Goal: Task Accomplishment & Management: Complete application form

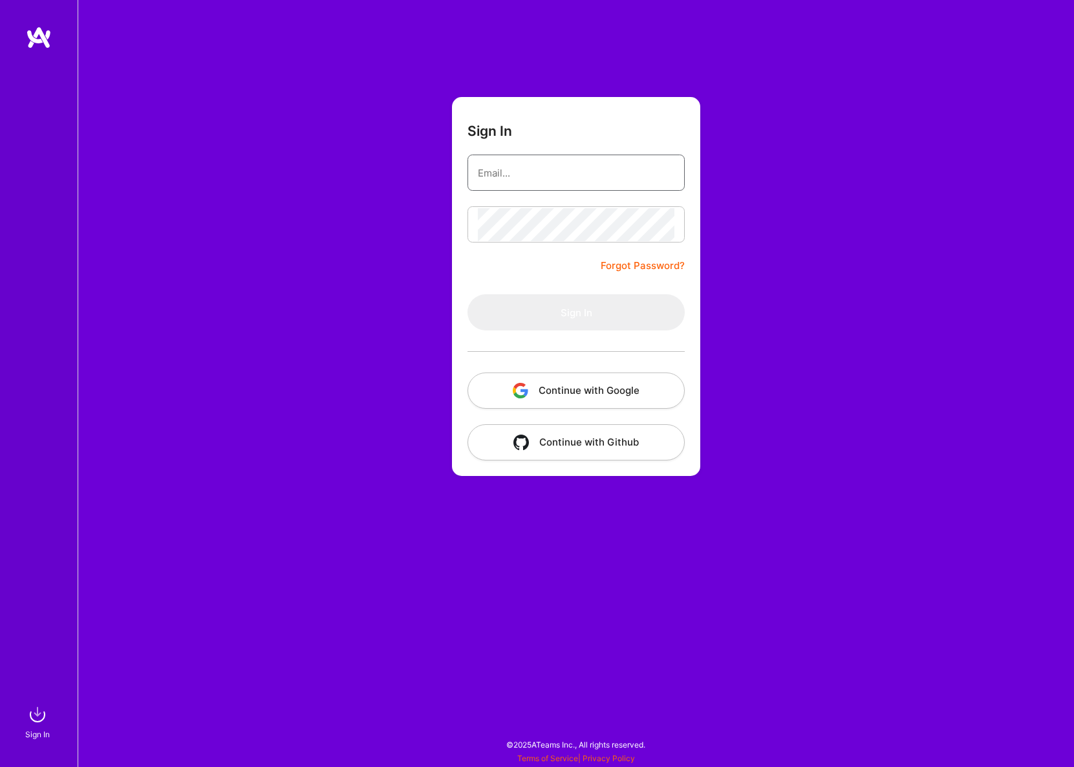
click at [511, 165] on input "email" at bounding box center [576, 173] width 197 height 33
type input "owen.bossola@gmail.com"
click at [565, 305] on button "Sign In" at bounding box center [576, 312] width 217 height 36
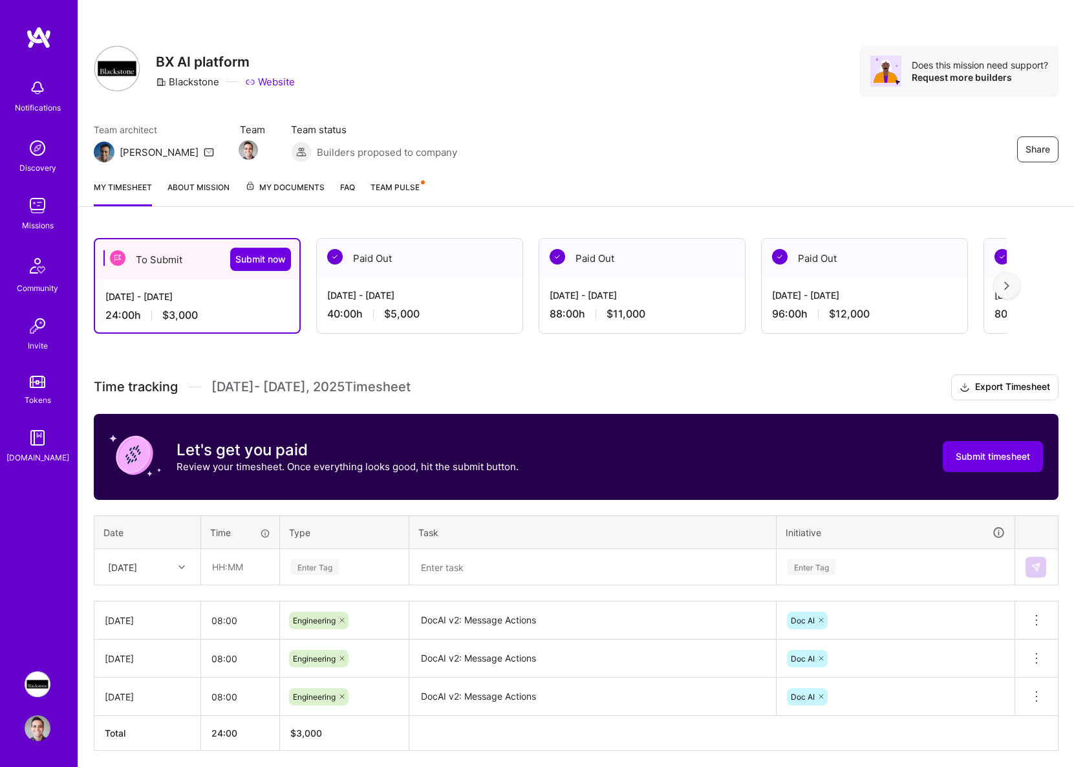
click at [224, 316] on div "24:00 h $3,000" at bounding box center [197, 316] width 184 height 14
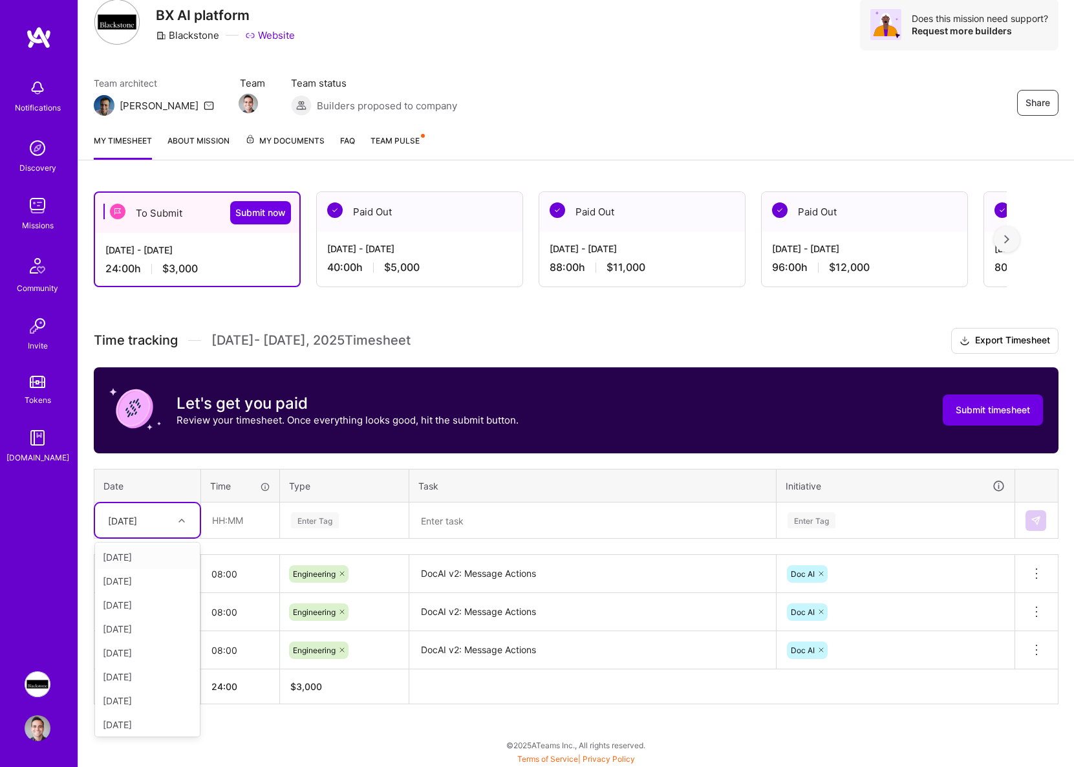
click at [190, 531] on div "[DATE]" at bounding box center [147, 520] width 105 height 34
click at [126, 585] on div "[DATE]" at bounding box center [147, 588] width 105 height 24
click at [235, 520] on input "text" at bounding box center [240, 520] width 77 height 34
type input "08:00"
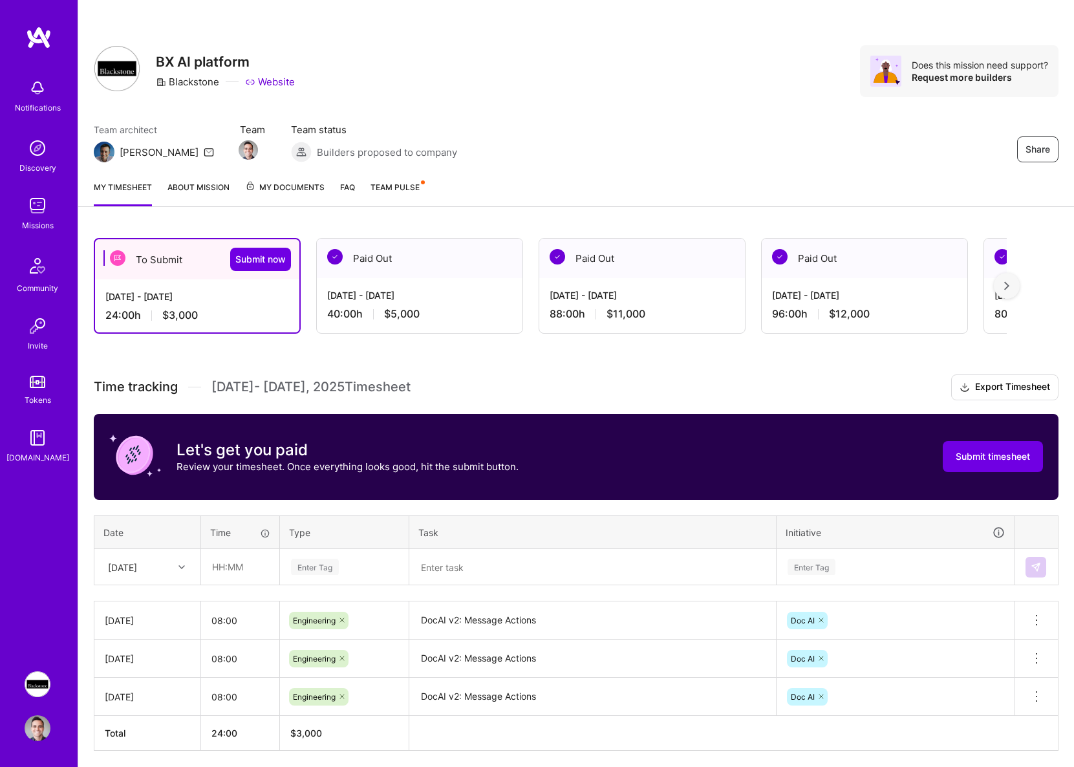
click at [335, 564] on div "Enter Tag" at bounding box center [344, 567] width 127 height 34
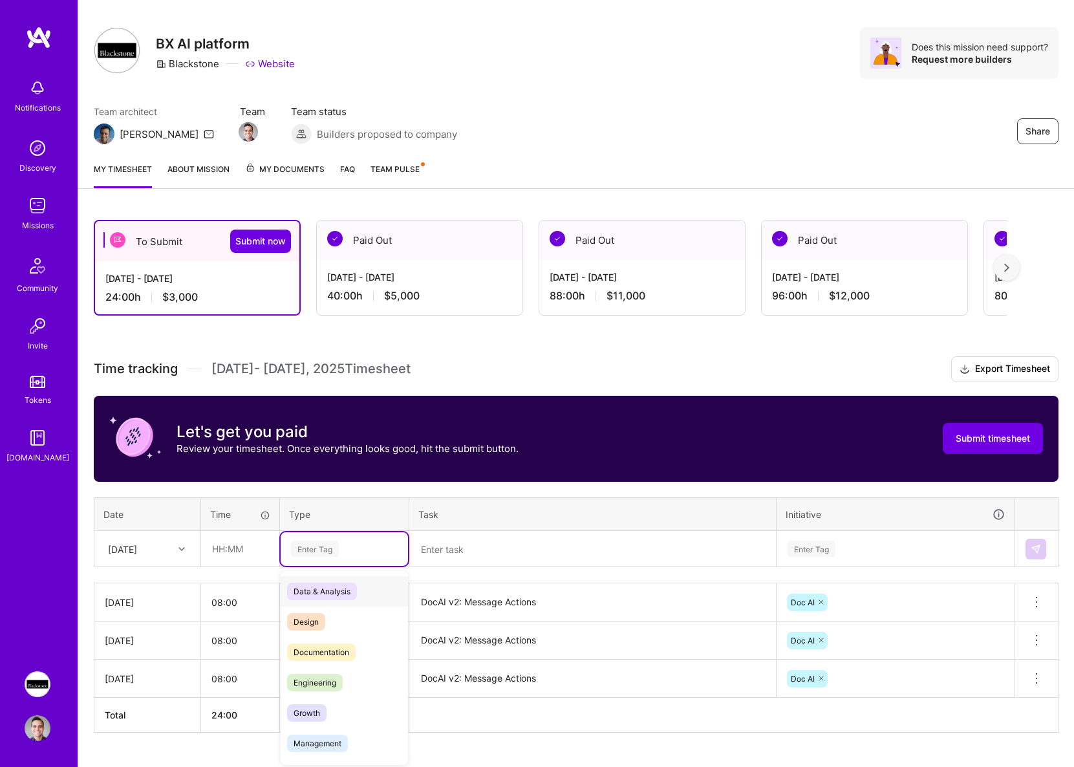
scroll to position [21, 0]
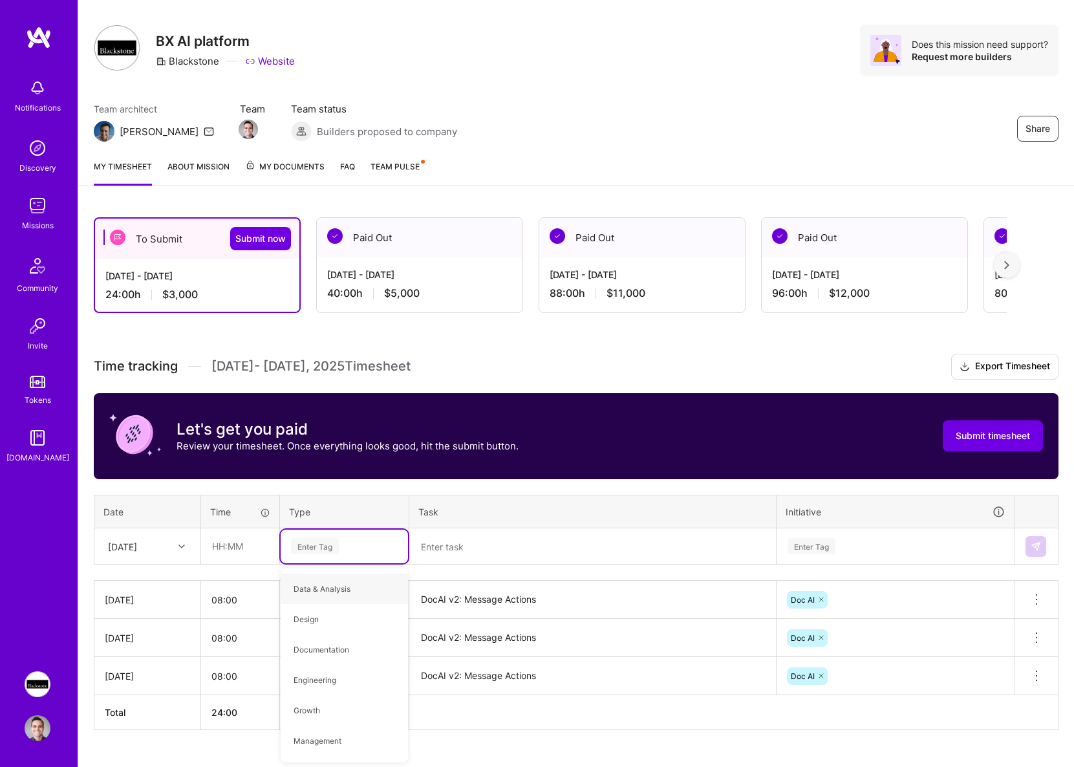
click at [147, 554] on div "[DATE]" at bounding box center [138, 546] width 72 height 21
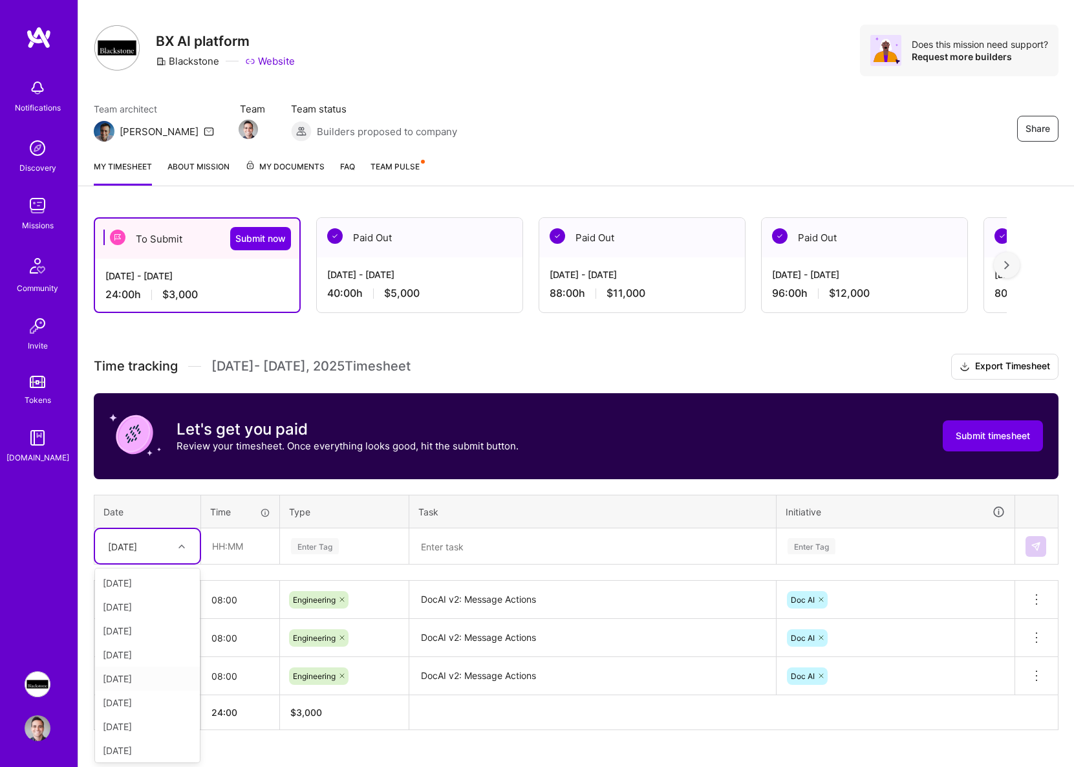
click at [137, 673] on div "[DATE]" at bounding box center [147, 679] width 105 height 24
click at [207, 560] on input "text" at bounding box center [240, 546] width 77 height 34
type input "08:00"
click at [320, 554] on div "Enter Tag" at bounding box center [344, 547] width 127 height 34
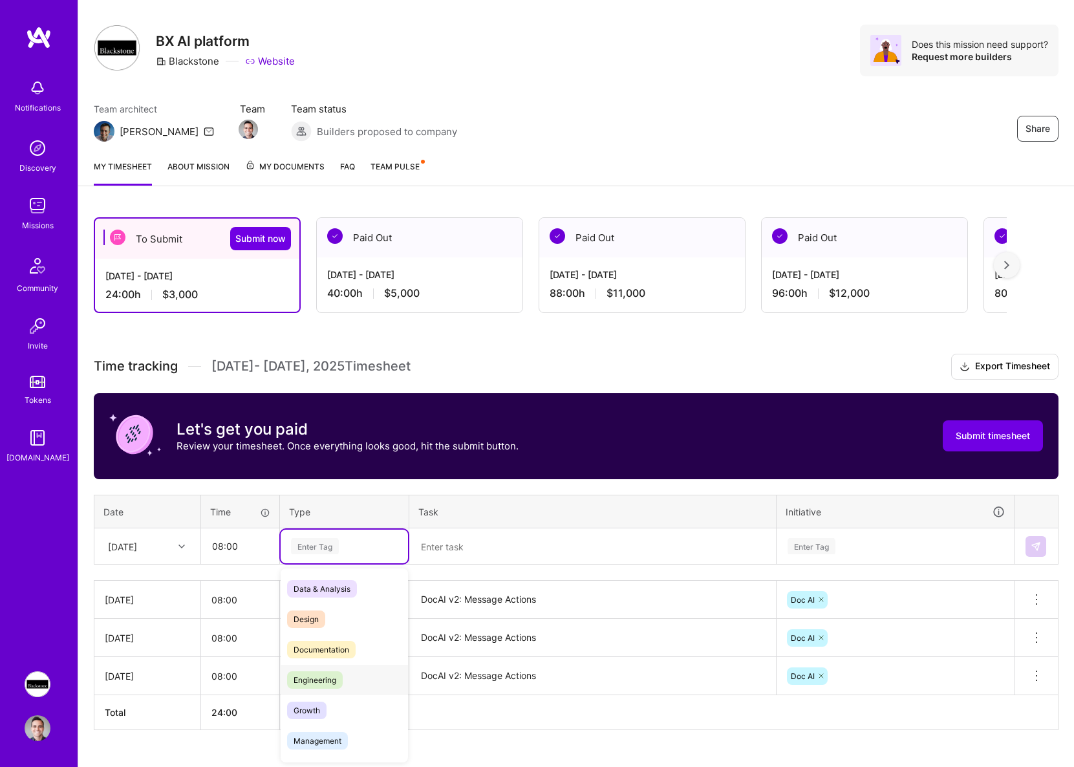
click at [335, 673] on span "Engineering" at bounding box center [315, 679] width 56 height 17
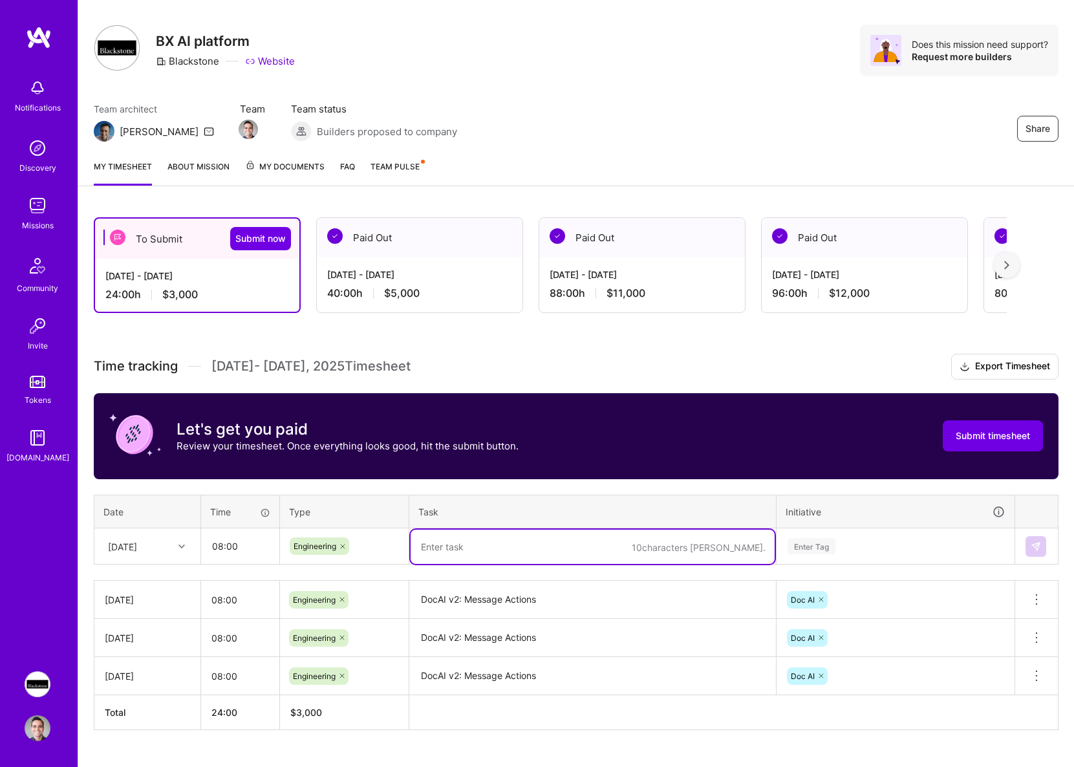
click at [486, 536] on textarea at bounding box center [593, 547] width 364 height 34
click at [489, 596] on textarea "DocAI v2: Message Actions" at bounding box center [593, 600] width 364 height 36
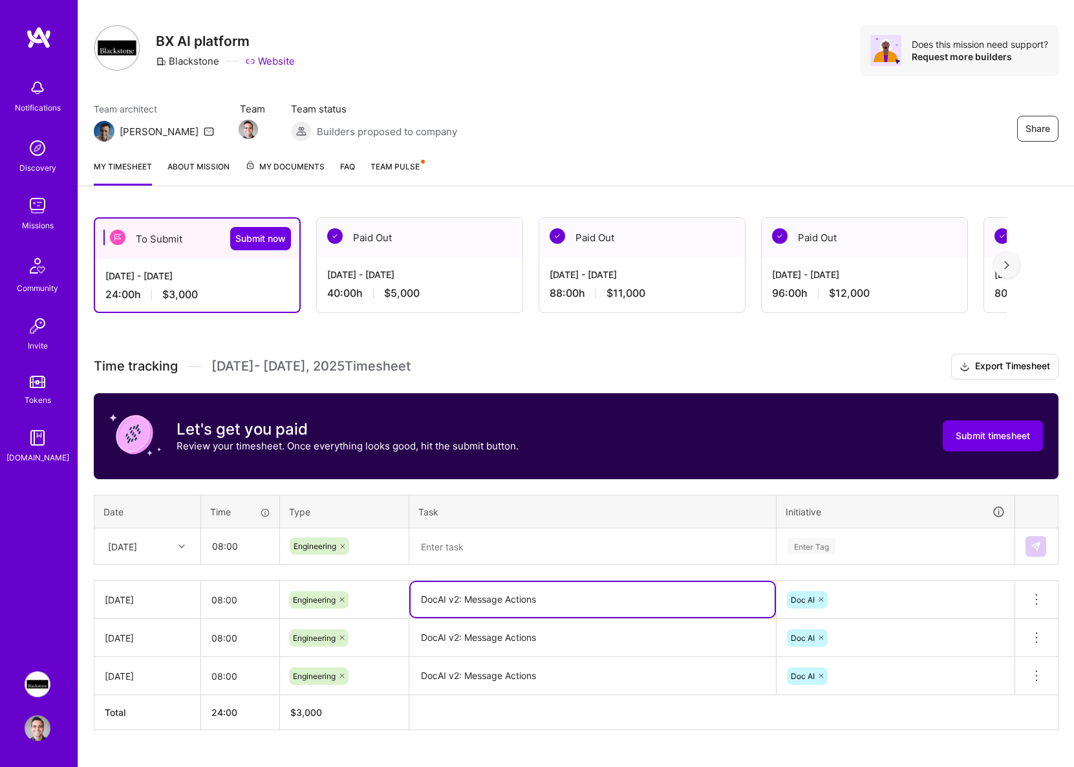
click at [489, 596] on textarea "DocAI v2: Message Actions" at bounding box center [593, 599] width 364 height 35
click at [482, 546] on textarea at bounding box center [593, 547] width 364 height 34
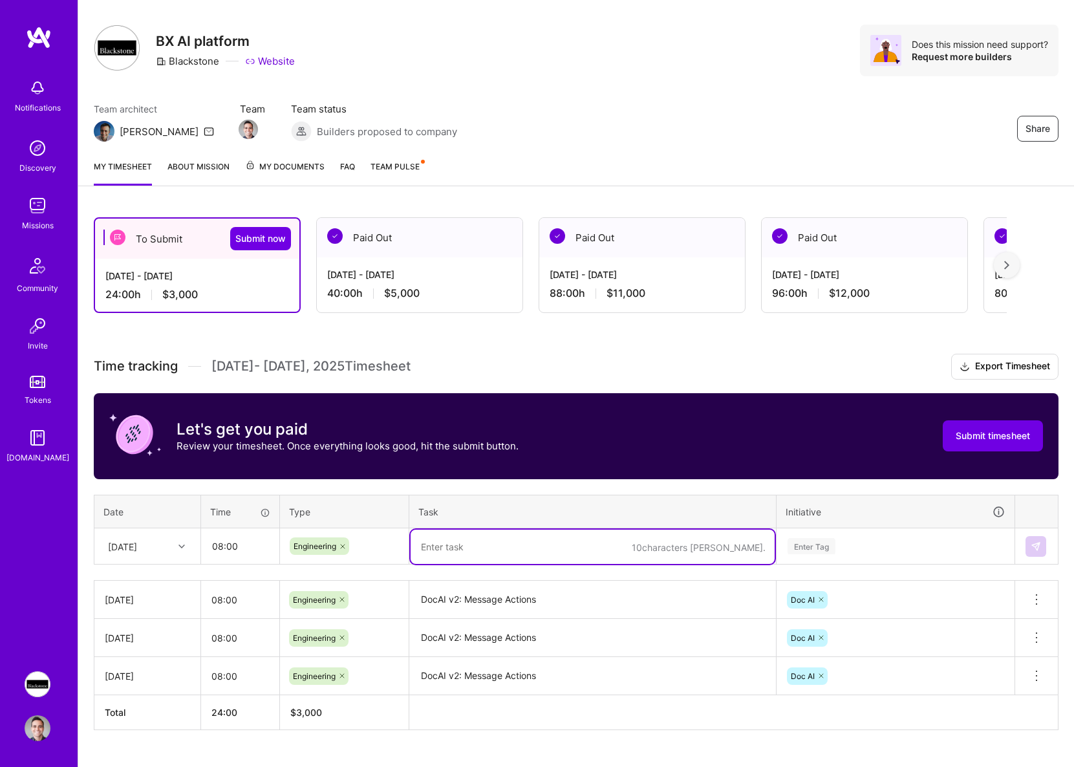
paste textarea "DocAI v2: Message Actions"
type textarea "DocAI v2: Message Actions"
click at [835, 549] on div "Enter Tag" at bounding box center [812, 546] width 48 height 20
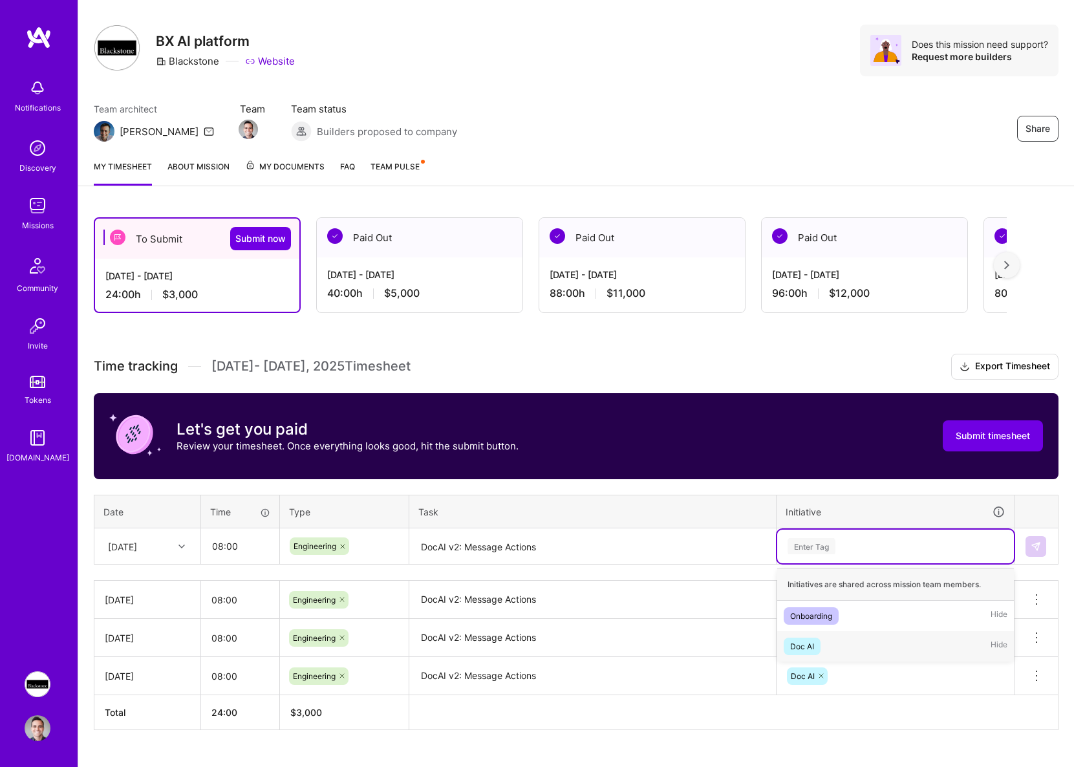
click at [825, 643] on div "Doc AI Hide" at bounding box center [896, 646] width 237 height 30
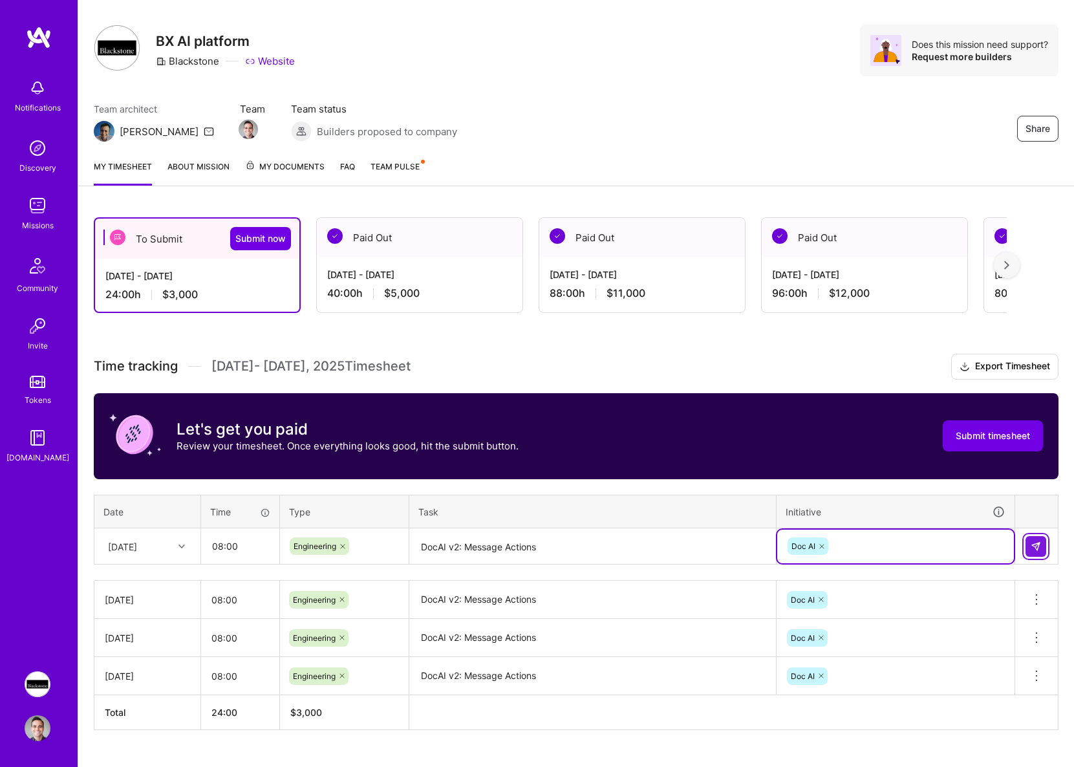
click at [1036, 545] on img at bounding box center [1036, 546] width 10 height 10
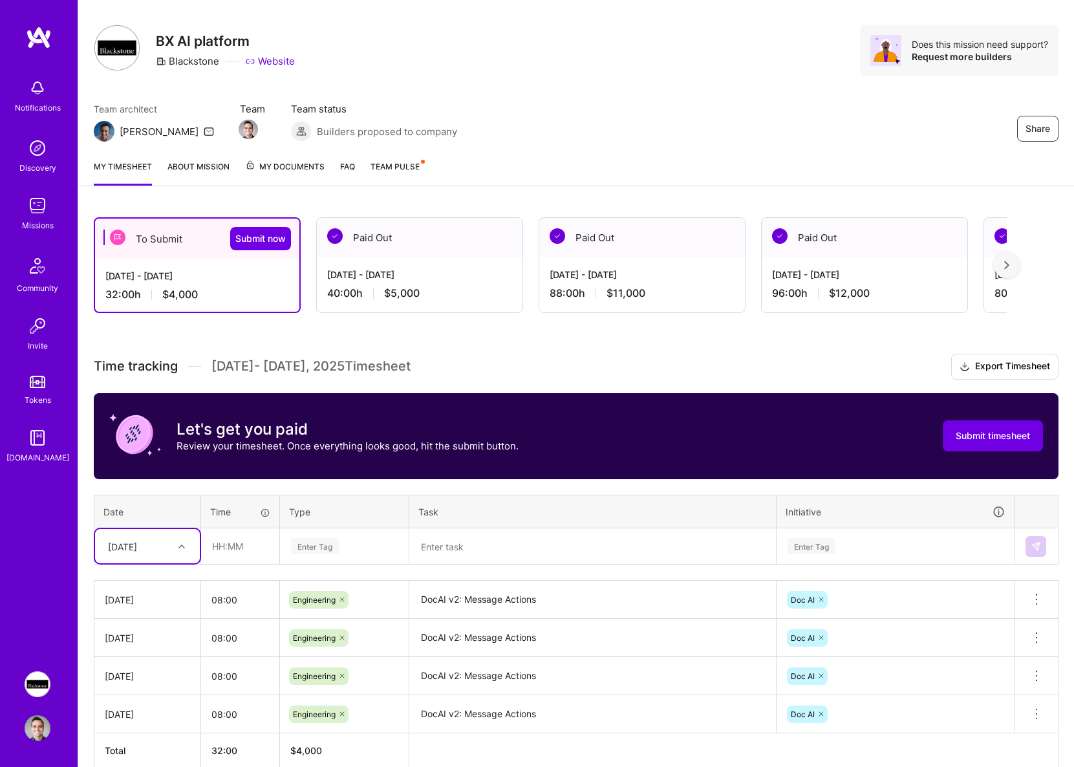
click at [149, 541] on div "[DATE]" at bounding box center [138, 546] width 72 height 21
click at [141, 695] on div "[DATE]" at bounding box center [147, 695] width 105 height 24
click at [231, 543] on input "text" at bounding box center [240, 546] width 77 height 34
type input "08:00"
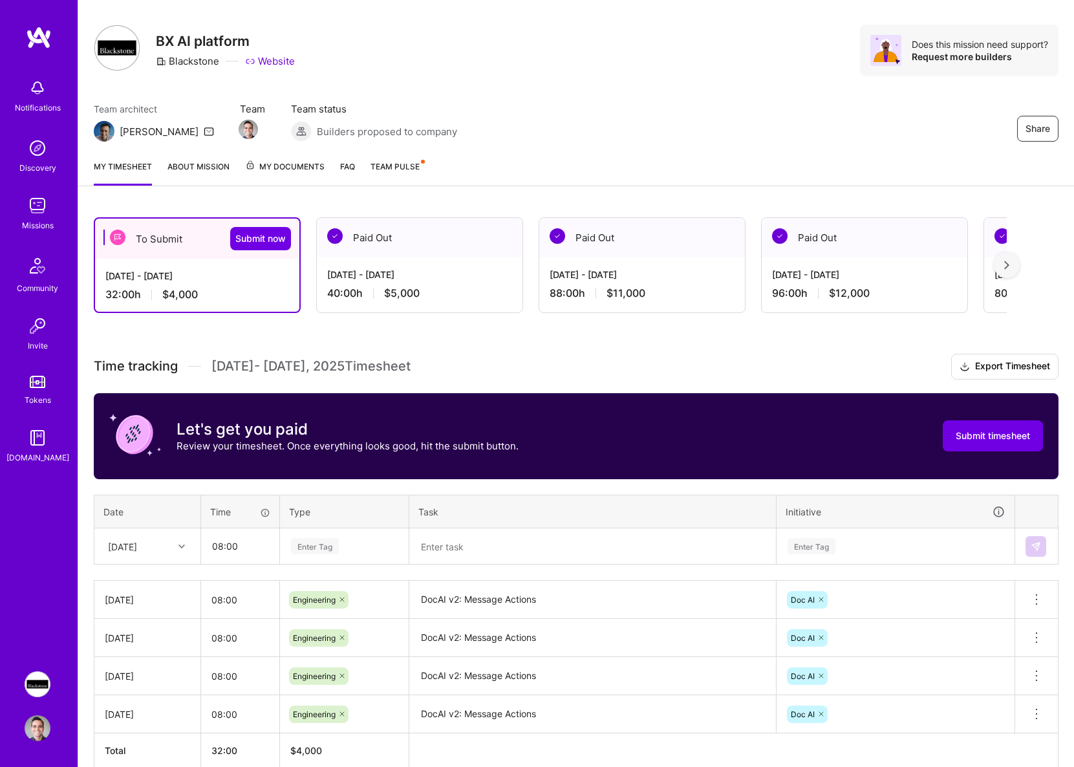
click at [353, 538] on div "Enter Tag" at bounding box center [344, 546] width 109 height 16
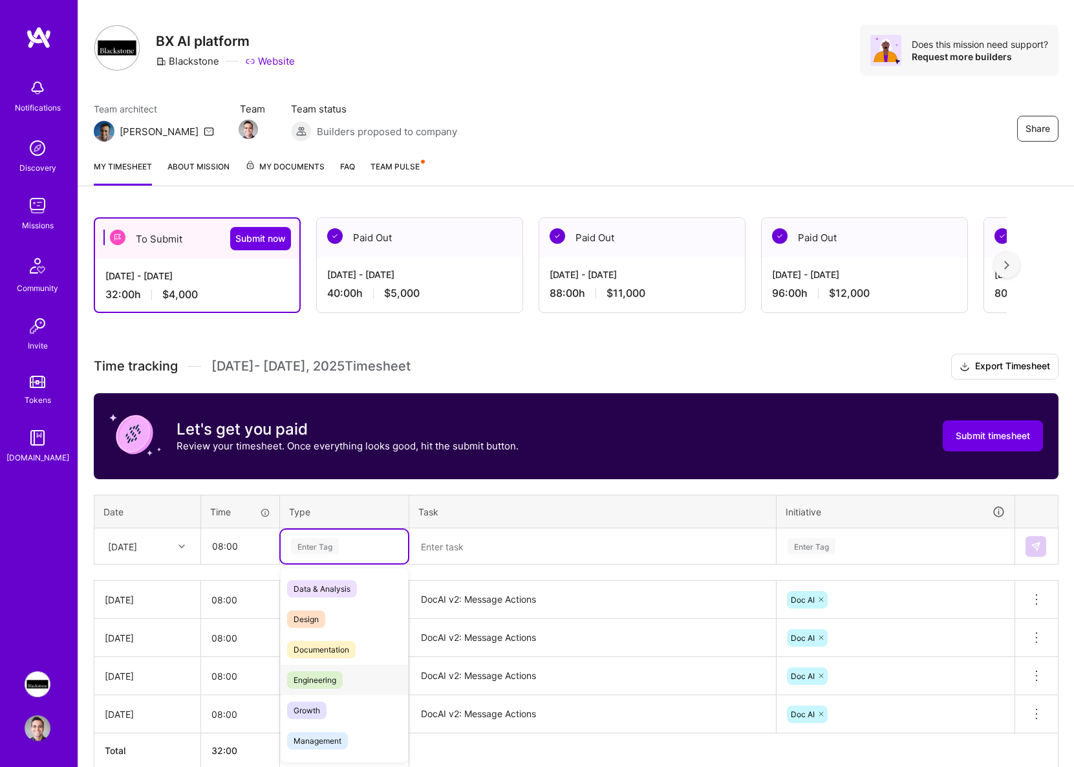
click at [331, 676] on span "Engineering" at bounding box center [315, 679] width 56 height 17
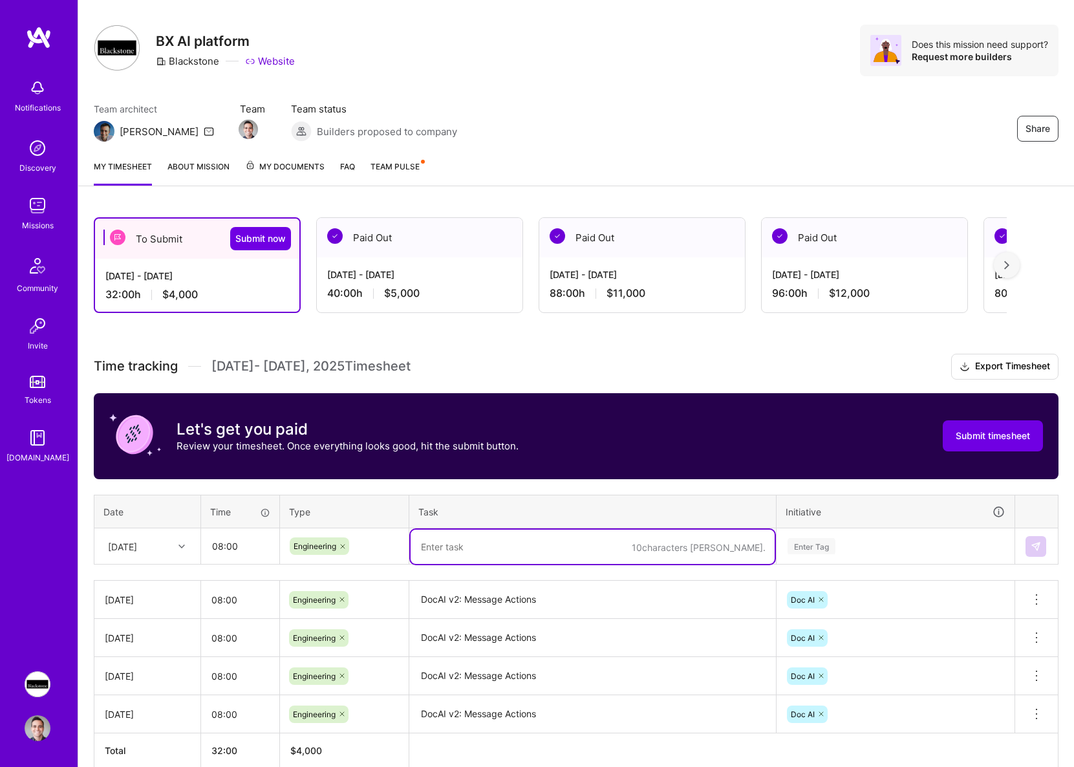
click at [457, 544] on textarea at bounding box center [593, 547] width 364 height 34
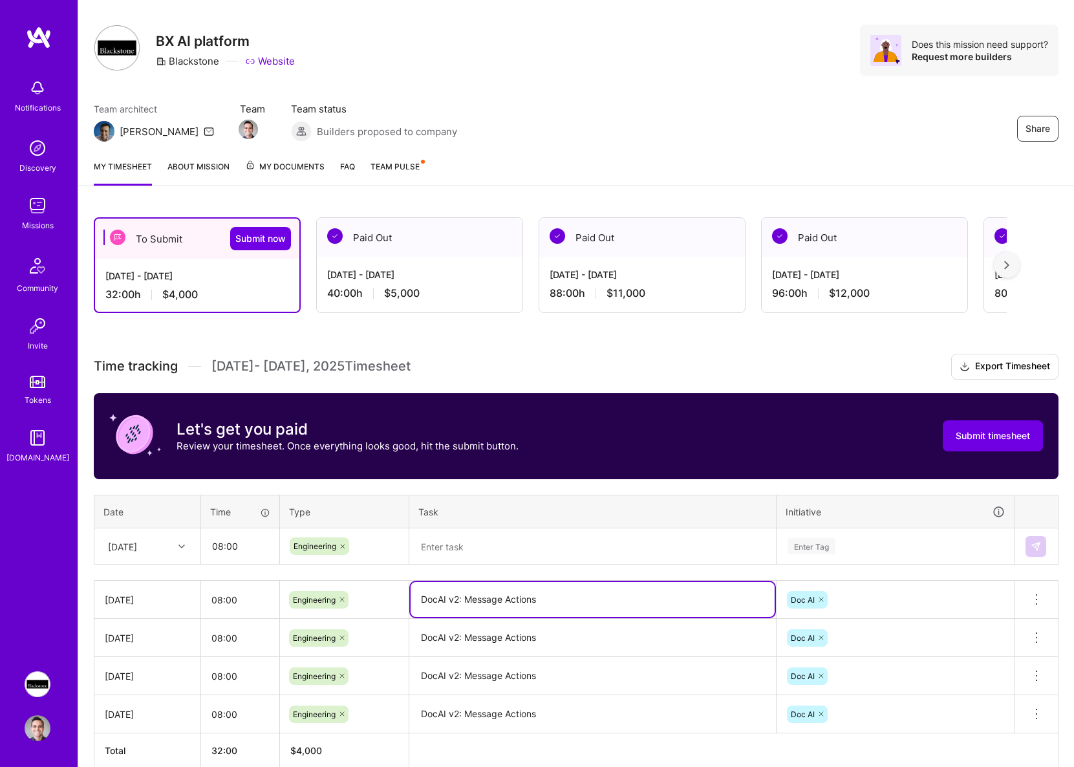
click at [468, 596] on textarea "DocAI v2: Message Actions" at bounding box center [593, 599] width 364 height 35
click at [467, 561] on textarea at bounding box center [593, 547] width 364 height 34
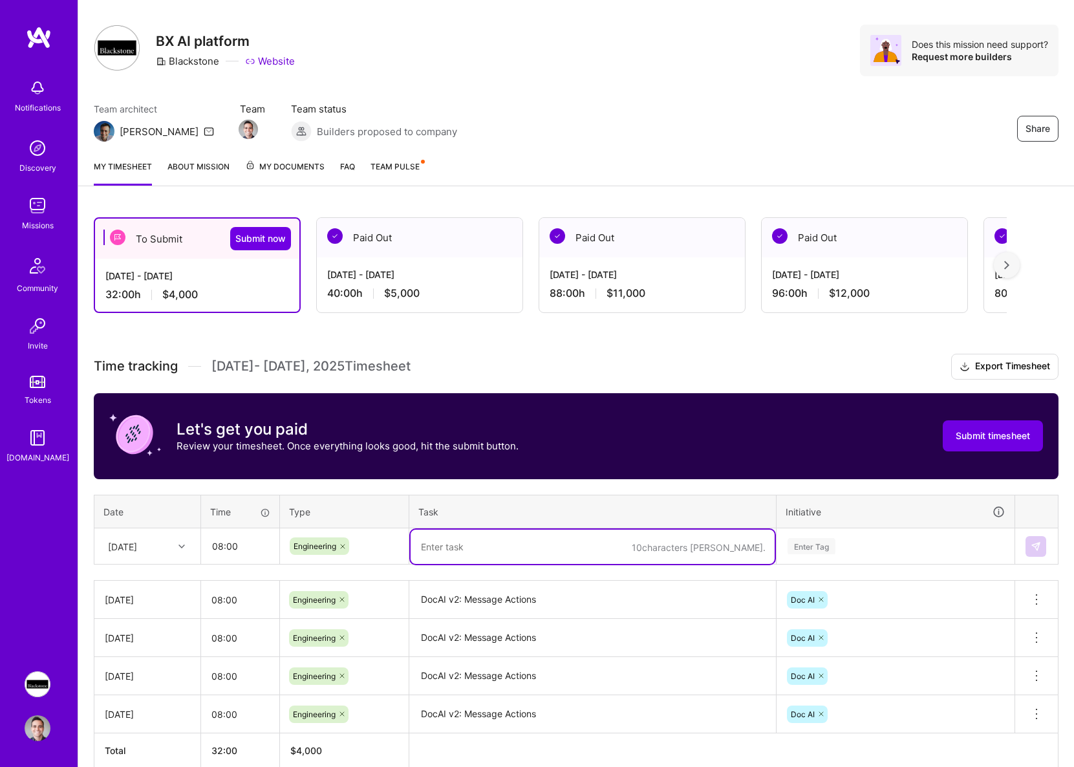
paste textarea "DocAI v2: Message Actions"
type textarea "DocAI v2: Message Actions"
click at [909, 545] on div "Enter Tag" at bounding box center [896, 546] width 219 height 16
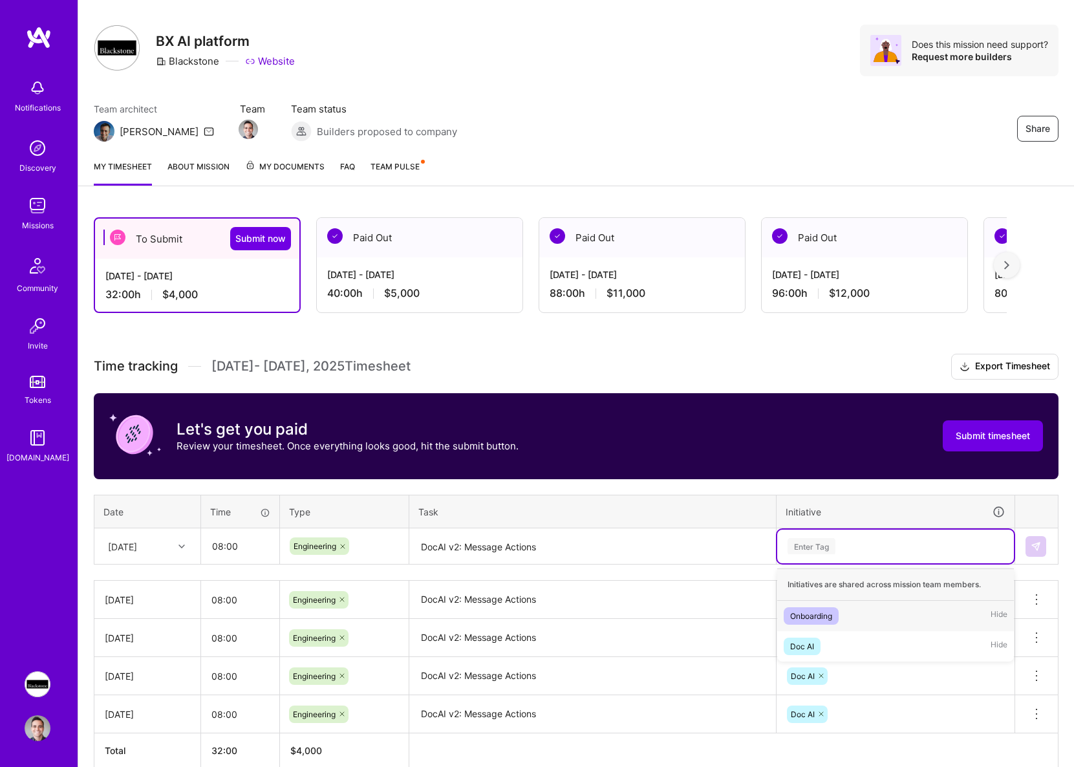
click at [819, 635] on div "Doc AI Hide" at bounding box center [896, 646] width 237 height 30
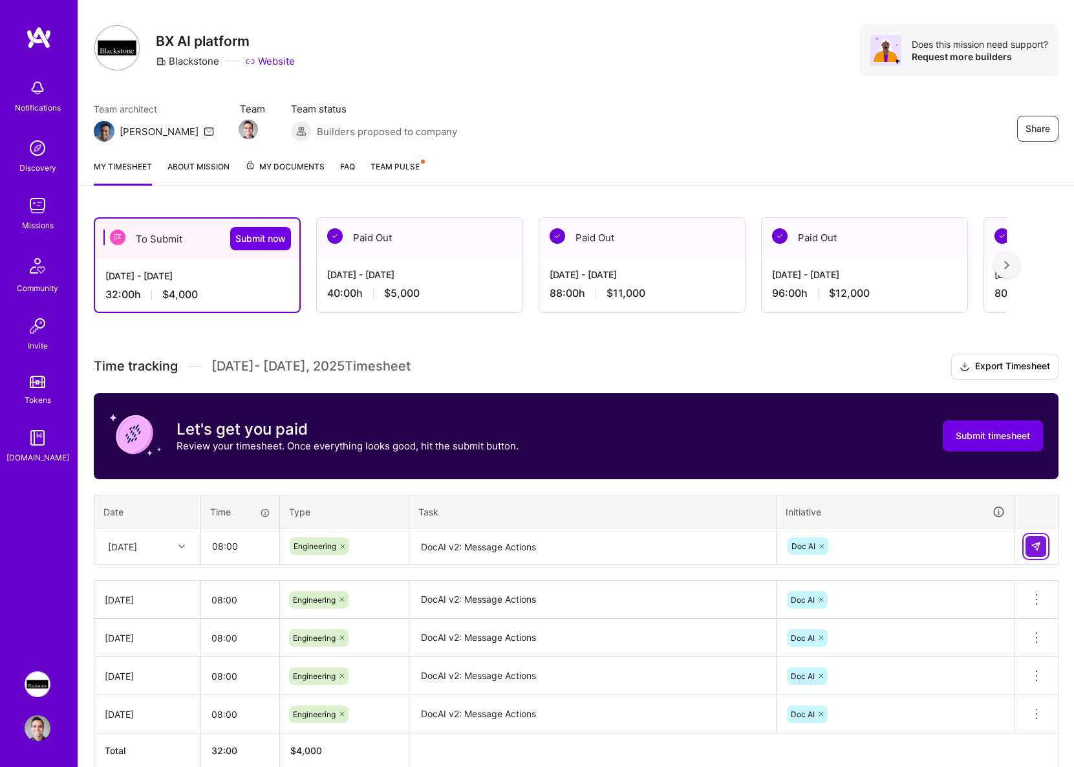
click at [1031, 545] on img at bounding box center [1036, 546] width 10 height 10
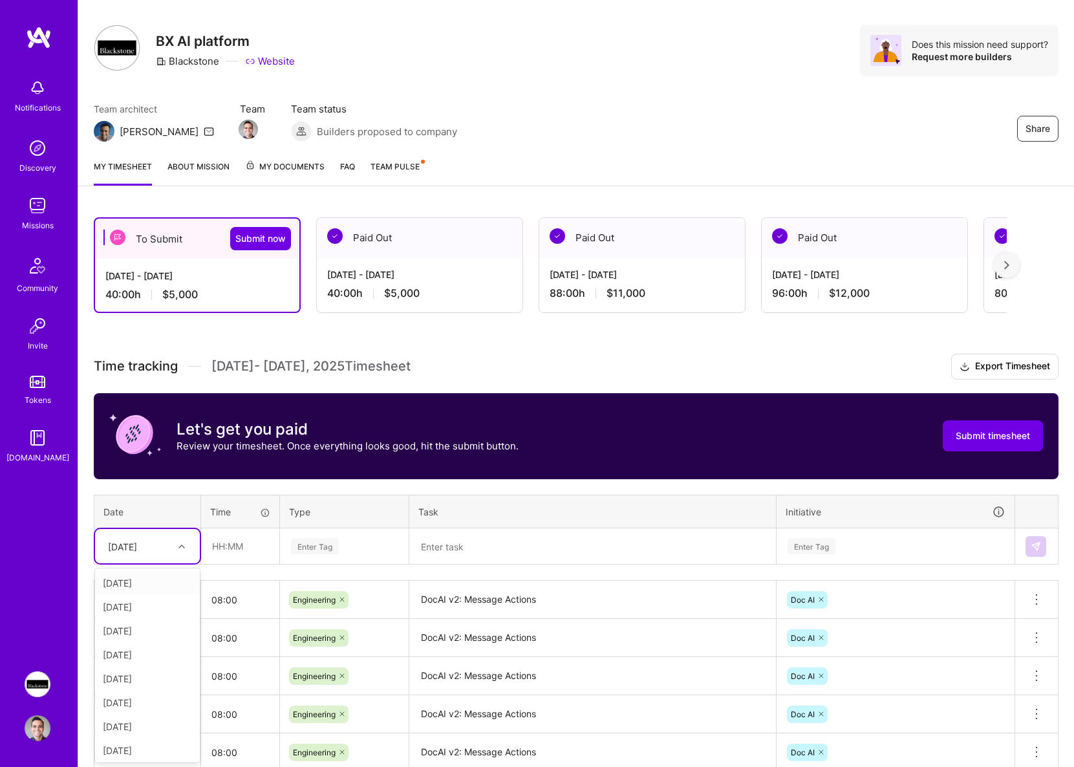
click at [137, 547] on div "[DATE]" at bounding box center [122, 546] width 29 height 14
click at [135, 715] on div "[DATE]" at bounding box center [147, 716] width 105 height 24
click at [247, 541] on input "text" at bounding box center [240, 546] width 77 height 34
type input "08:00"
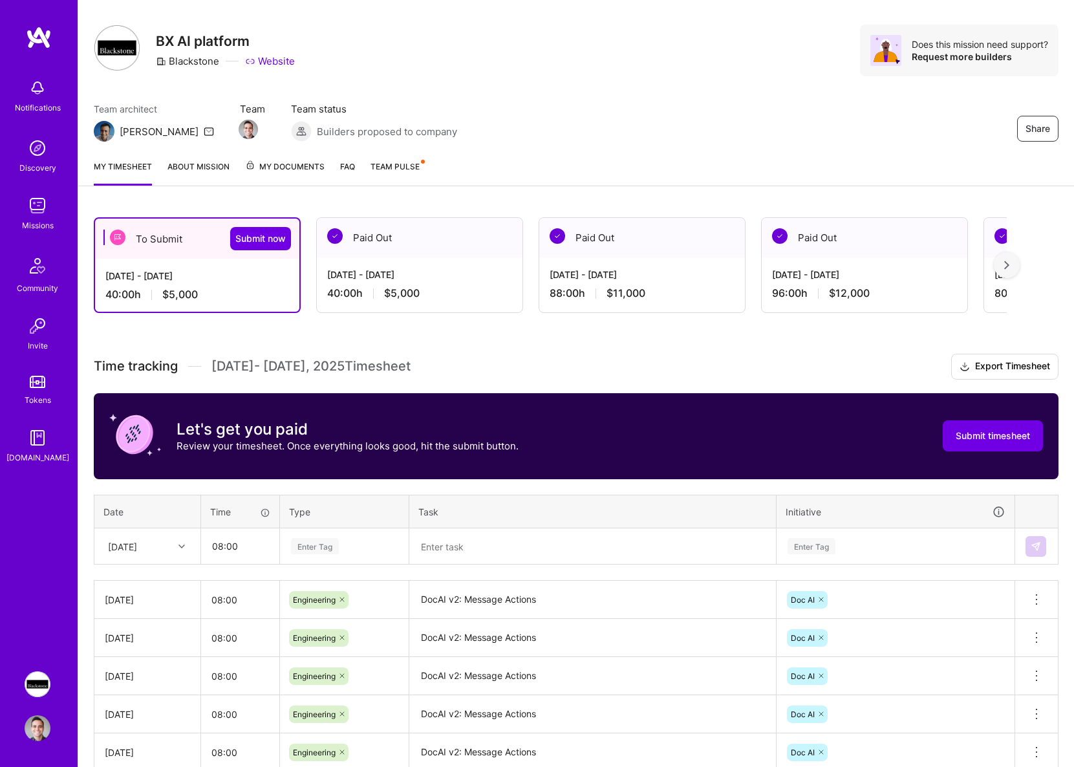
click at [327, 534] on div "Enter Tag" at bounding box center [344, 547] width 127 height 34
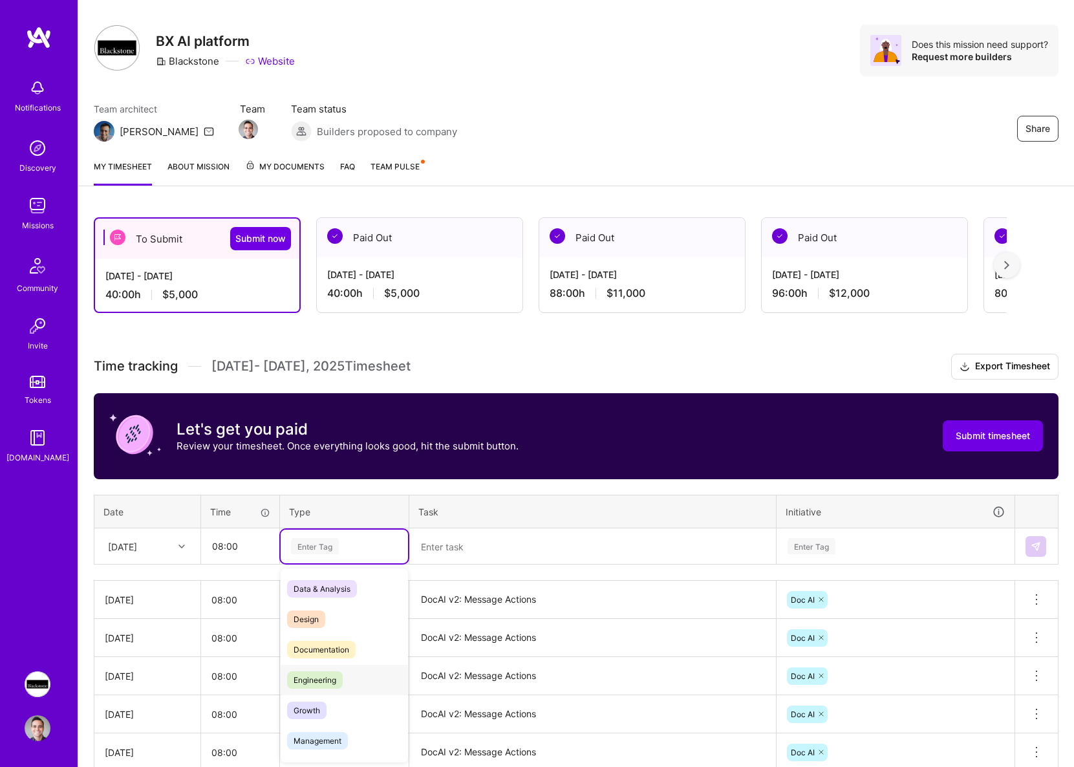
click at [318, 669] on div "Engineering" at bounding box center [344, 680] width 127 height 30
click at [465, 559] on textarea at bounding box center [593, 547] width 364 height 34
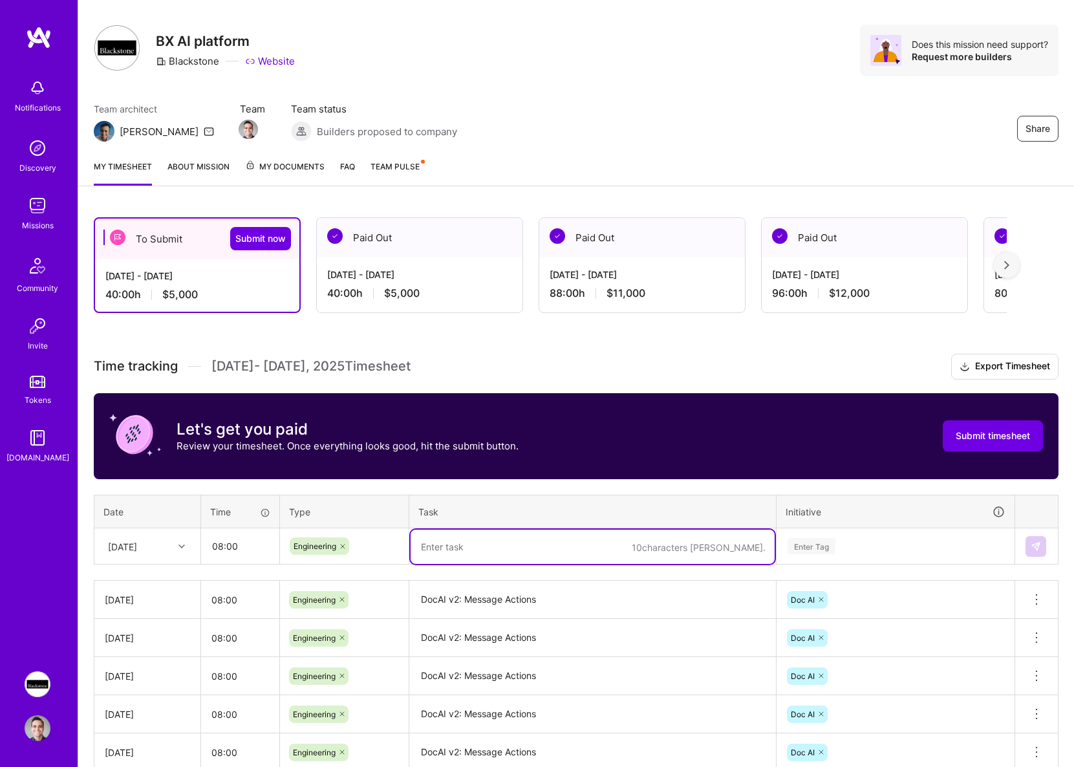
paste textarea "DocAI v2: Message Actions"
type textarea "DocAI v2: Message Actions"
click at [887, 541] on div "Enter Tag" at bounding box center [896, 546] width 219 height 16
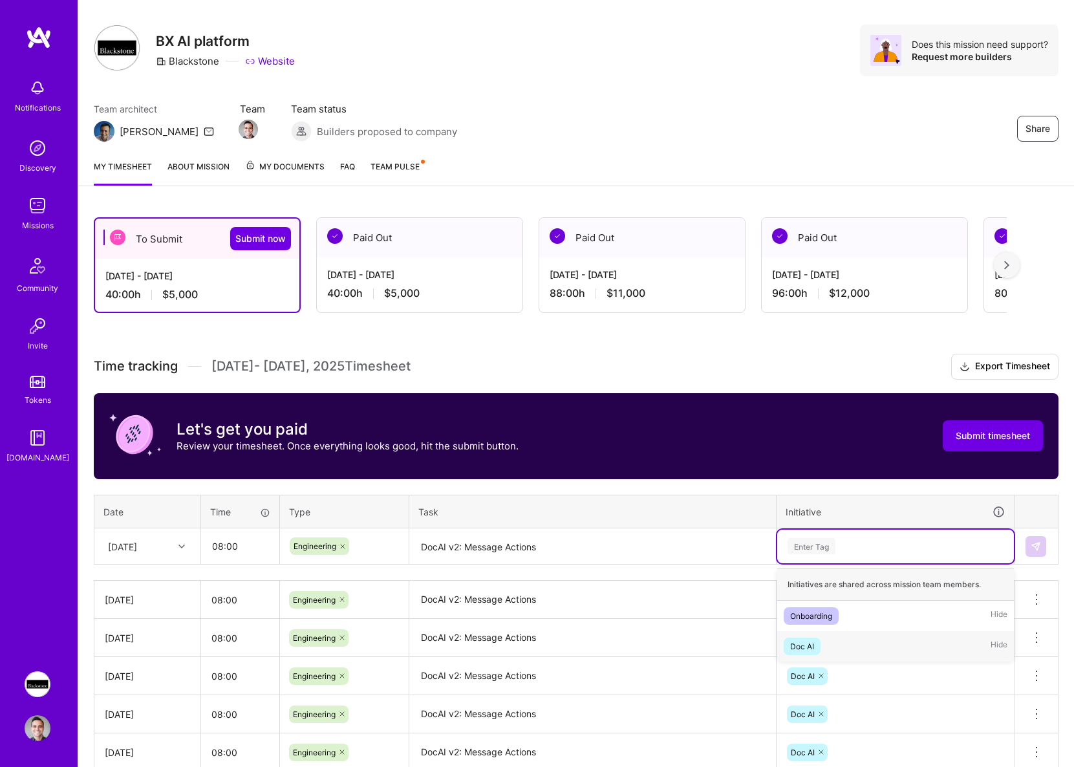
click at [829, 635] on div "Doc AI Hide" at bounding box center [896, 646] width 237 height 30
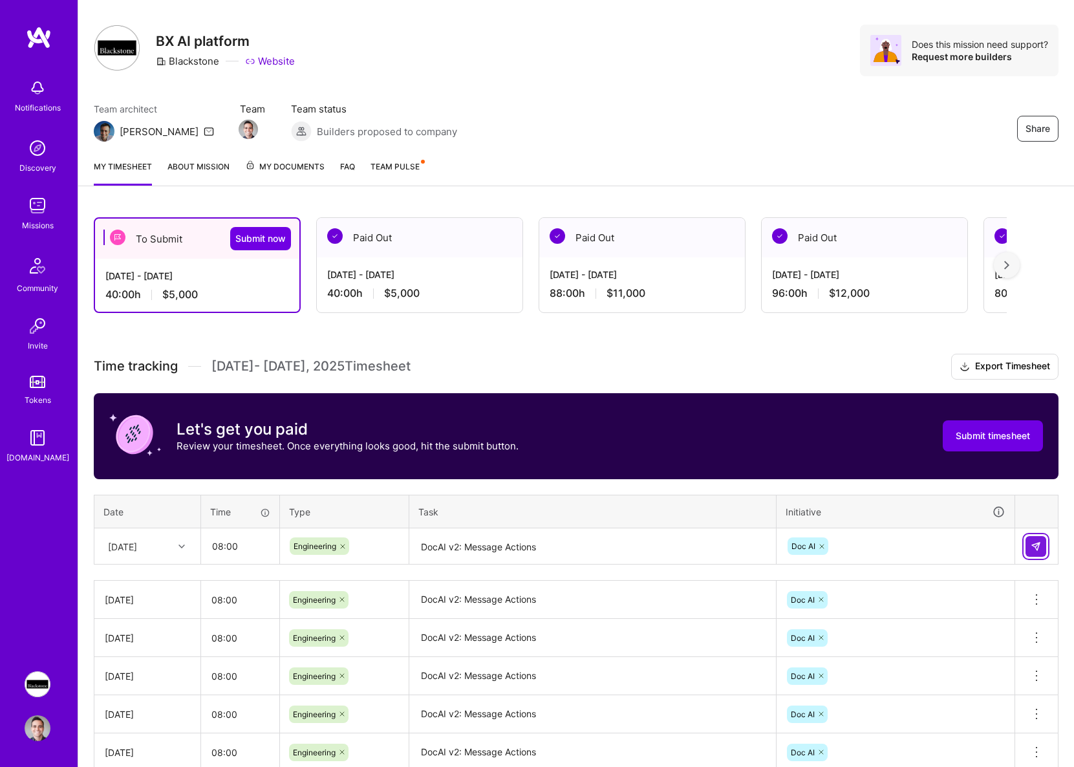
click at [1042, 547] on button at bounding box center [1036, 546] width 21 height 21
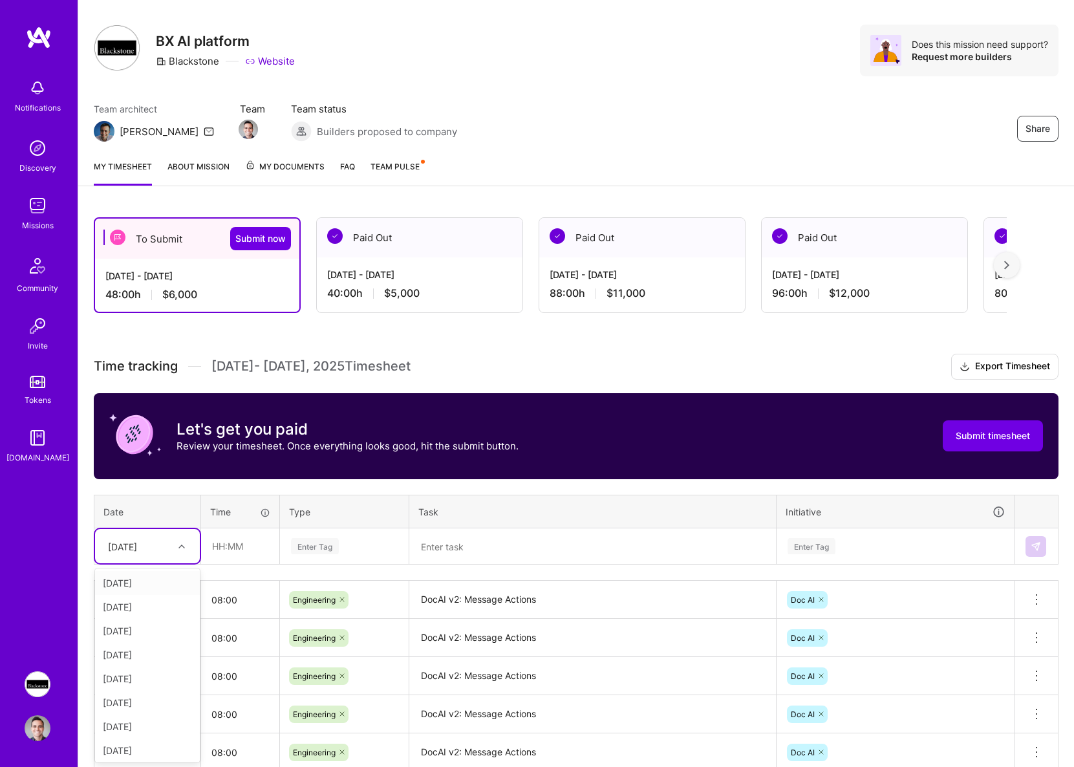
click at [167, 541] on div "[DATE]" at bounding box center [138, 546] width 72 height 21
click at [133, 704] on div "[DATE]" at bounding box center [147, 711] width 105 height 24
click at [239, 553] on input "text" at bounding box center [240, 546] width 77 height 34
type input "08:00"
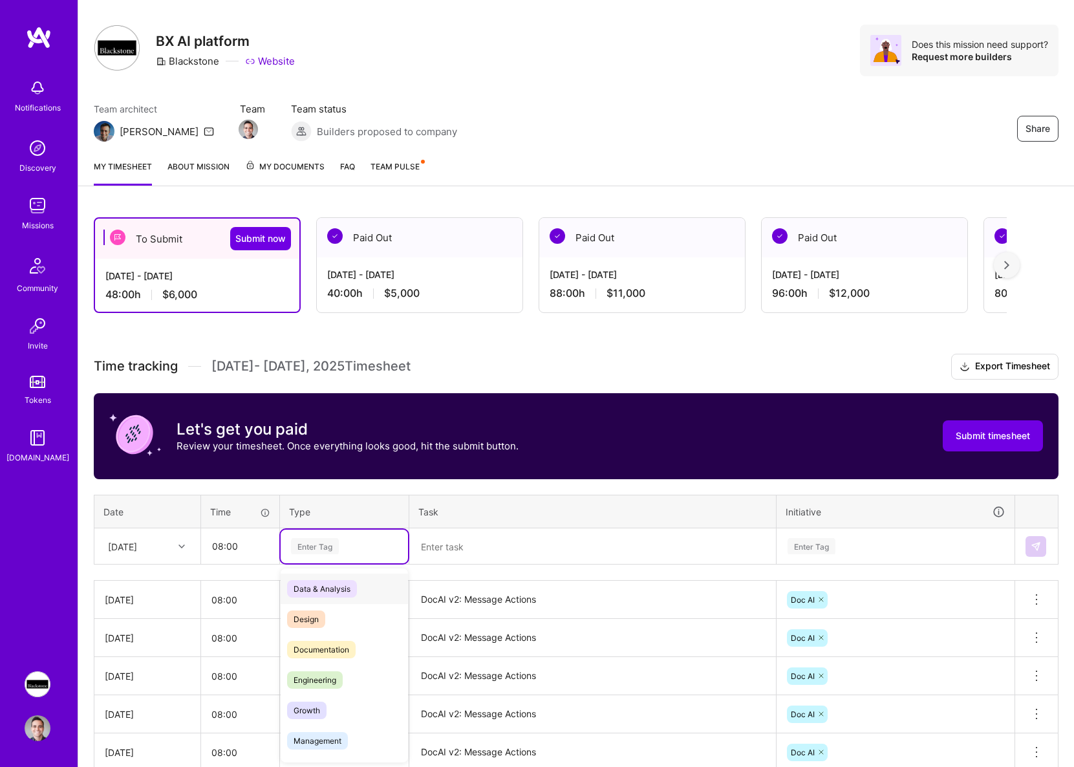
click at [331, 532] on div "Enter Tag" at bounding box center [344, 547] width 127 height 34
click at [327, 682] on span "Engineering" at bounding box center [315, 679] width 56 height 17
click at [466, 540] on textarea at bounding box center [593, 547] width 364 height 34
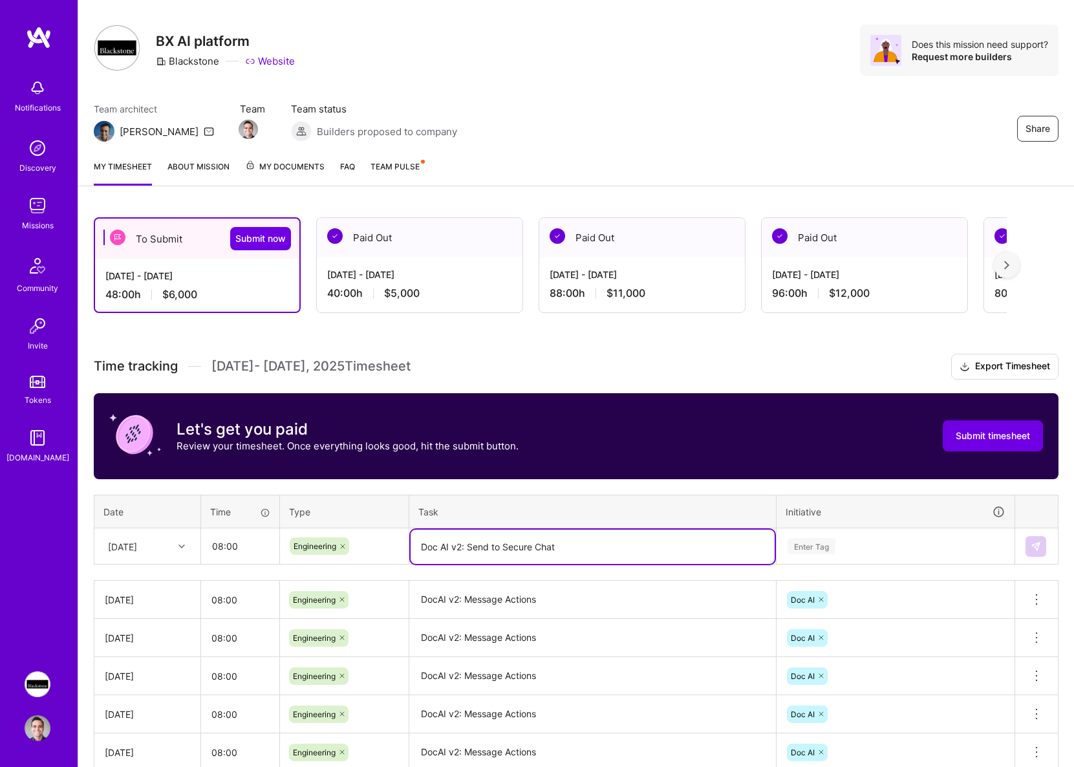
type textarea "Doc AI v2: Send to Secure Chat"
click at [880, 541] on div "Enter Tag" at bounding box center [896, 546] width 219 height 16
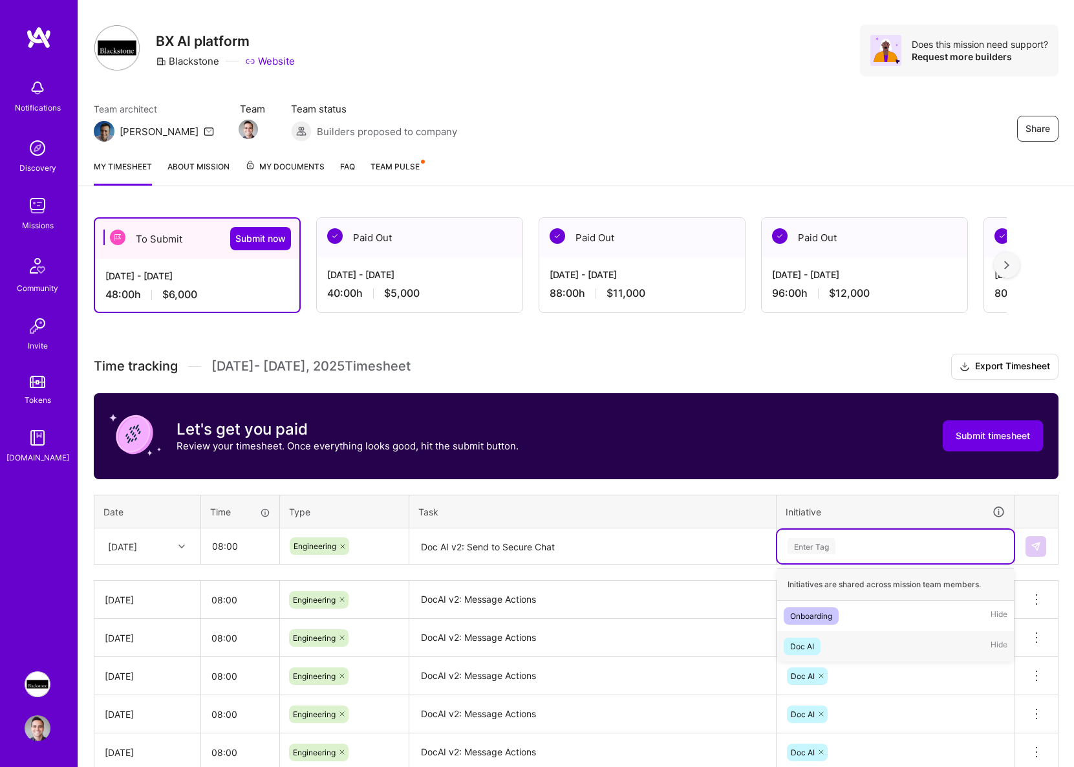
click at [843, 634] on div "Doc AI Hide" at bounding box center [896, 646] width 237 height 30
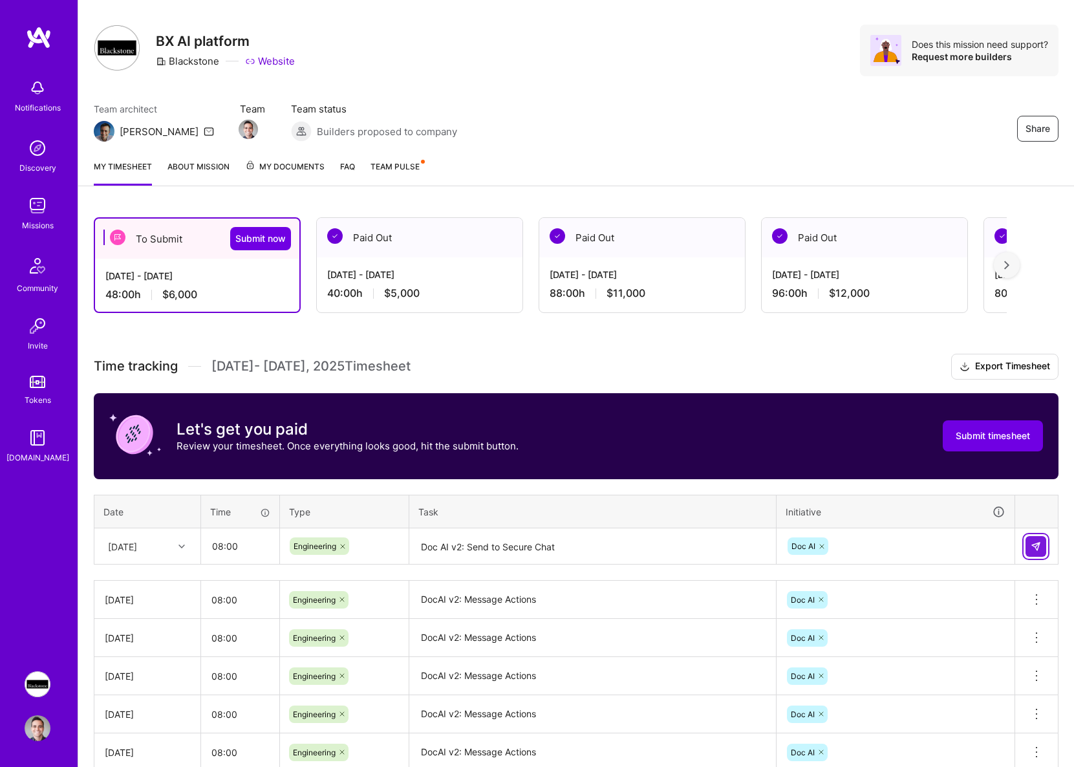
click at [1038, 549] on img at bounding box center [1036, 546] width 10 height 10
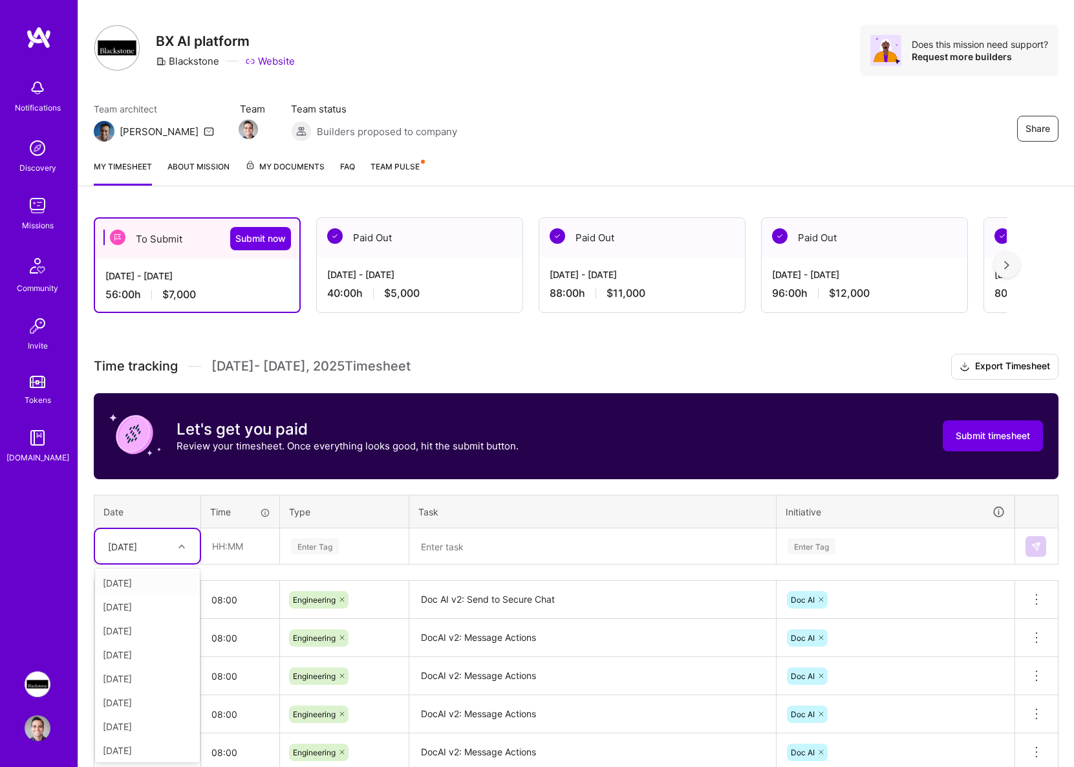
click at [180, 553] on div at bounding box center [183, 546] width 20 height 21
click at [125, 655] on div "[DATE]" at bounding box center [147, 652] width 105 height 24
click at [223, 539] on input "text" at bounding box center [240, 546] width 77 height 34
type input "08:00"
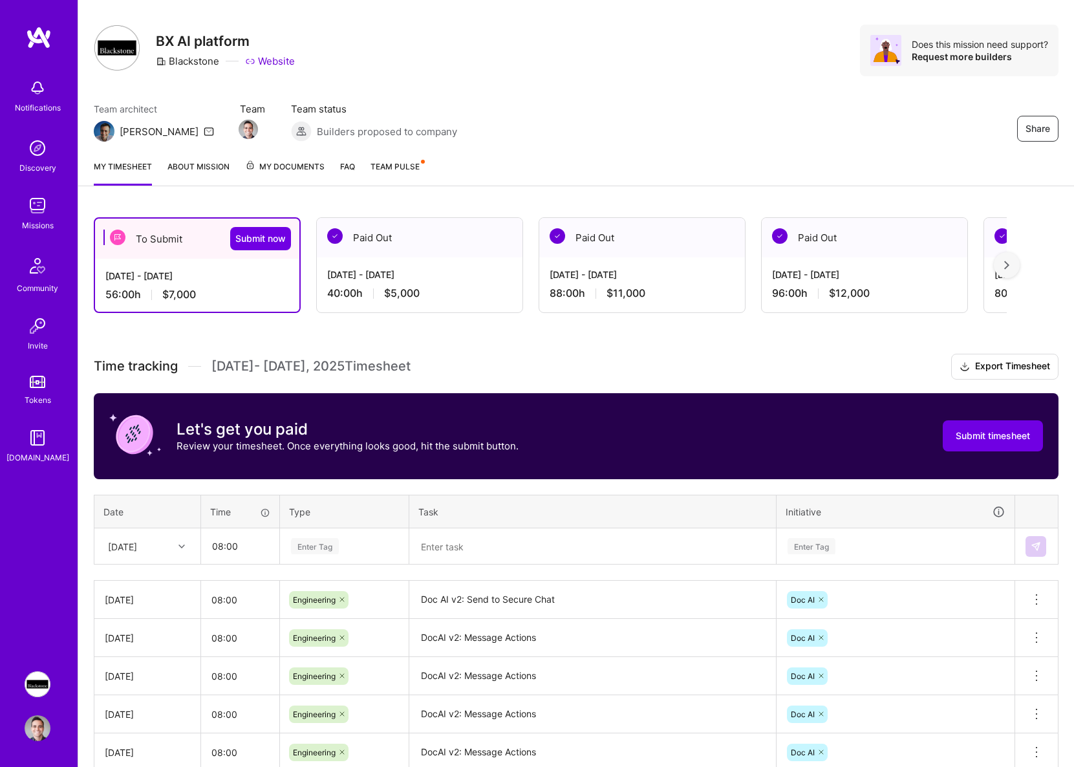
click at [327, 537] on div "Enter Tag" at bounding box center [344, 547] width 127 height 34
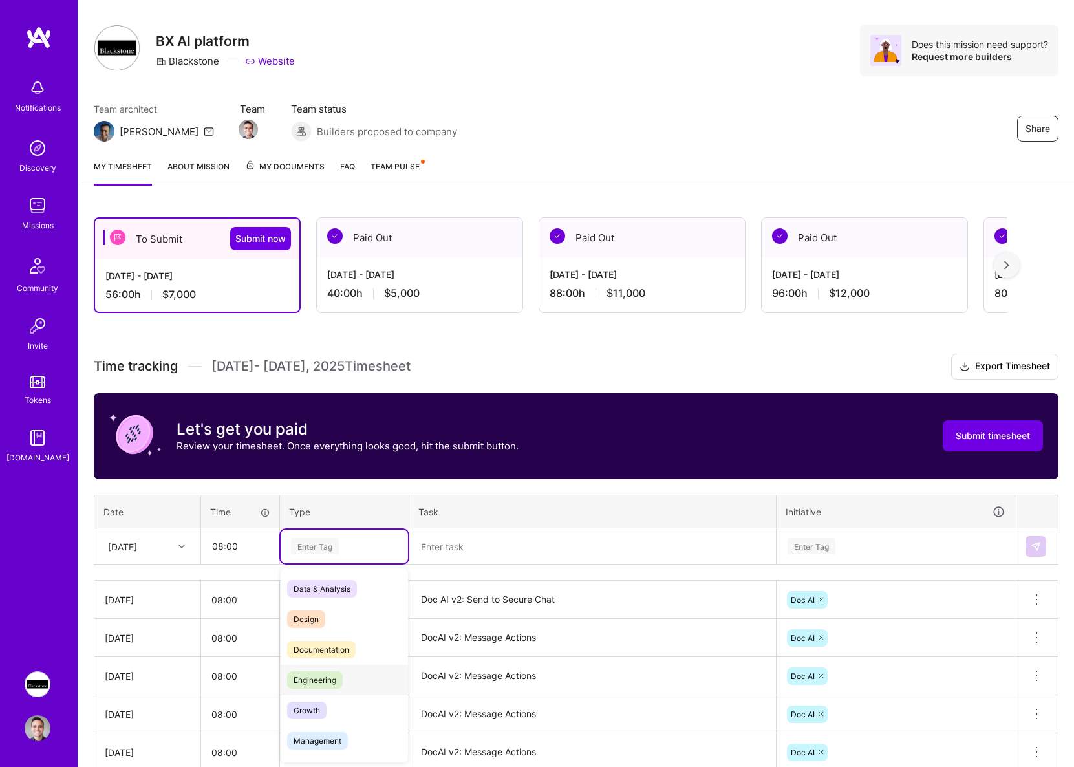
click at [327, 684] on span "Engineering" at bounding box center [315, 679] width 56 height 17
click at [501, 552] on textarea at bounding box center [593, 547] width 364 height 34
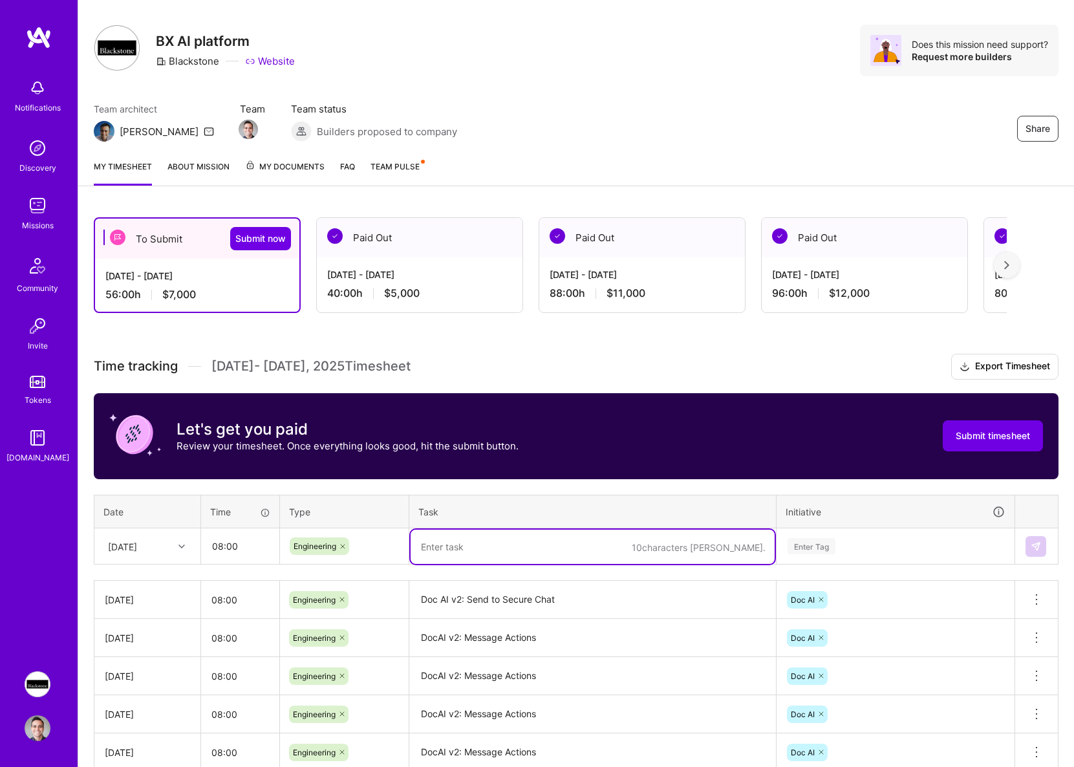
paste textarea "Doc AI v2: Send to Secure Chat"
type textarea "Doc AI v2: Send to Secure Chat"
click at [855, 550] on div "Enter Tag" at bounding box center [896, 546] width 219 height 16
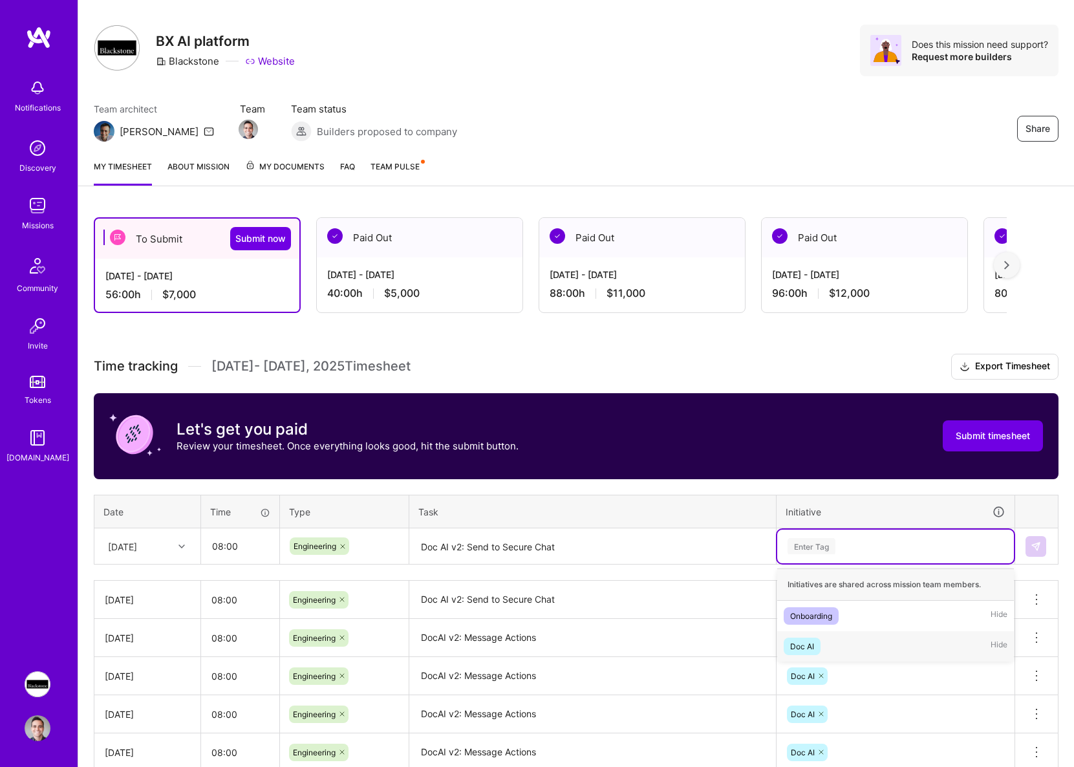
click at [837, 640] on div "Doc AI Hide" at bounding box center [896, 646] width 237 height 30
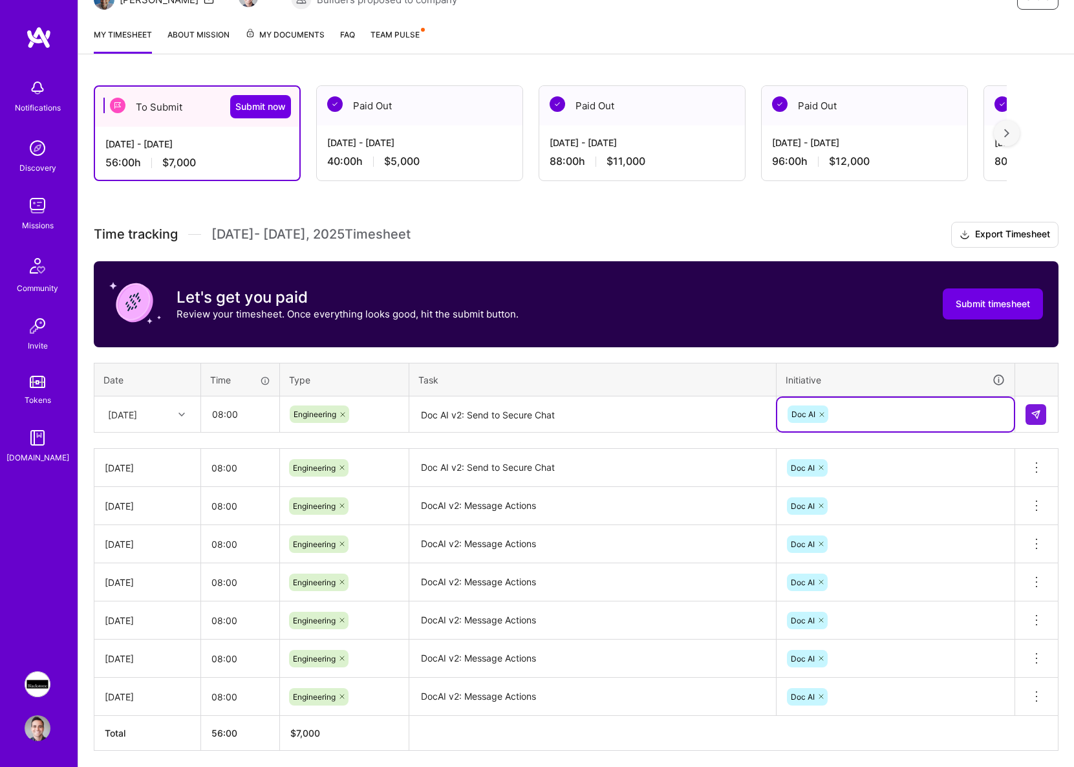
scroll to position [199, 0]
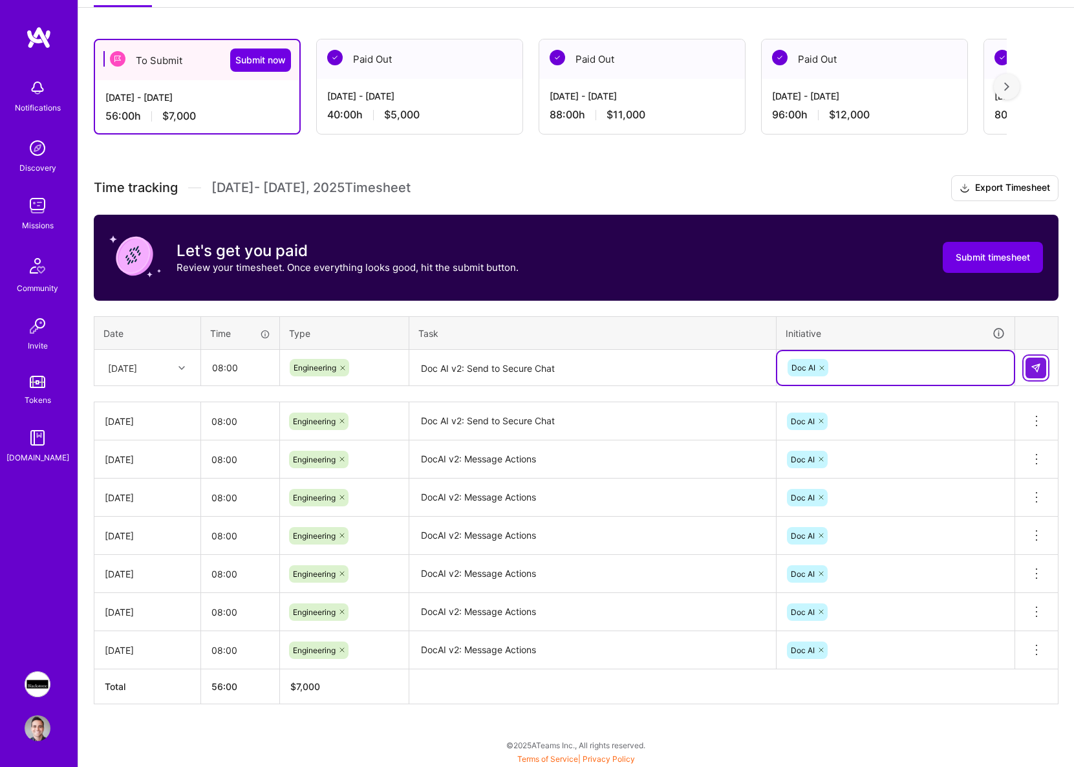
click at [1030, 365] on button at bounding box center [1036, 368] width 21 height 21
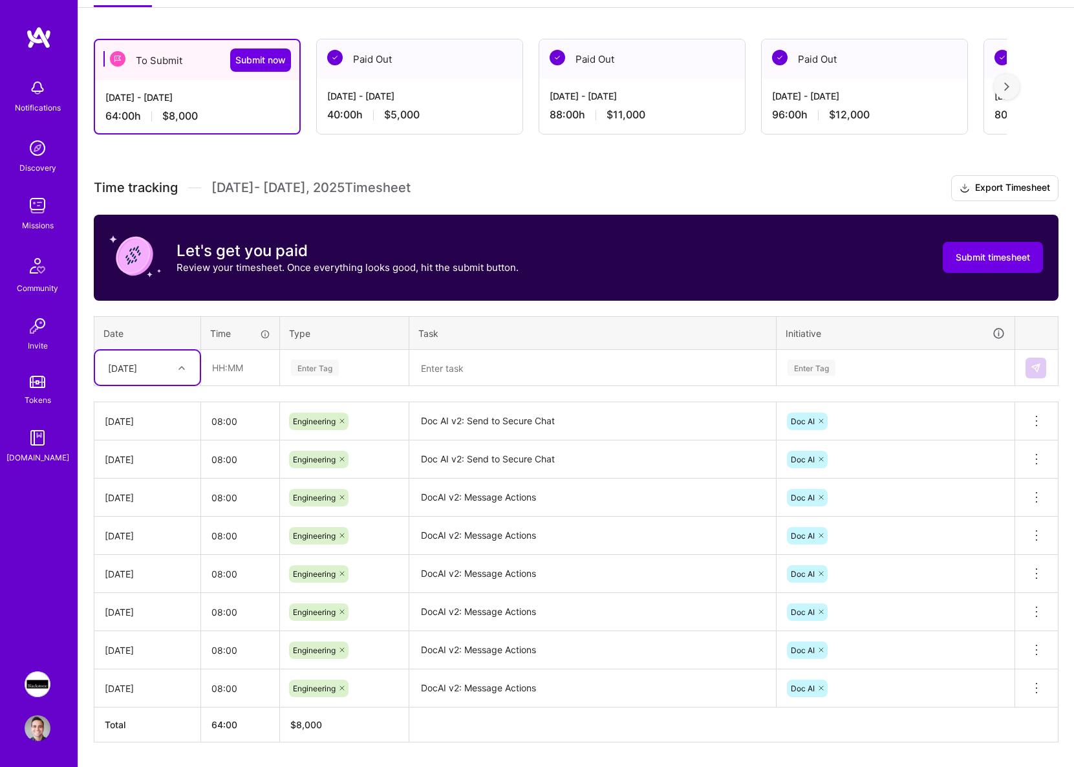
click at [160, 362] on div "[DATE]" at bounding box center [138, 367] width 72 height 21
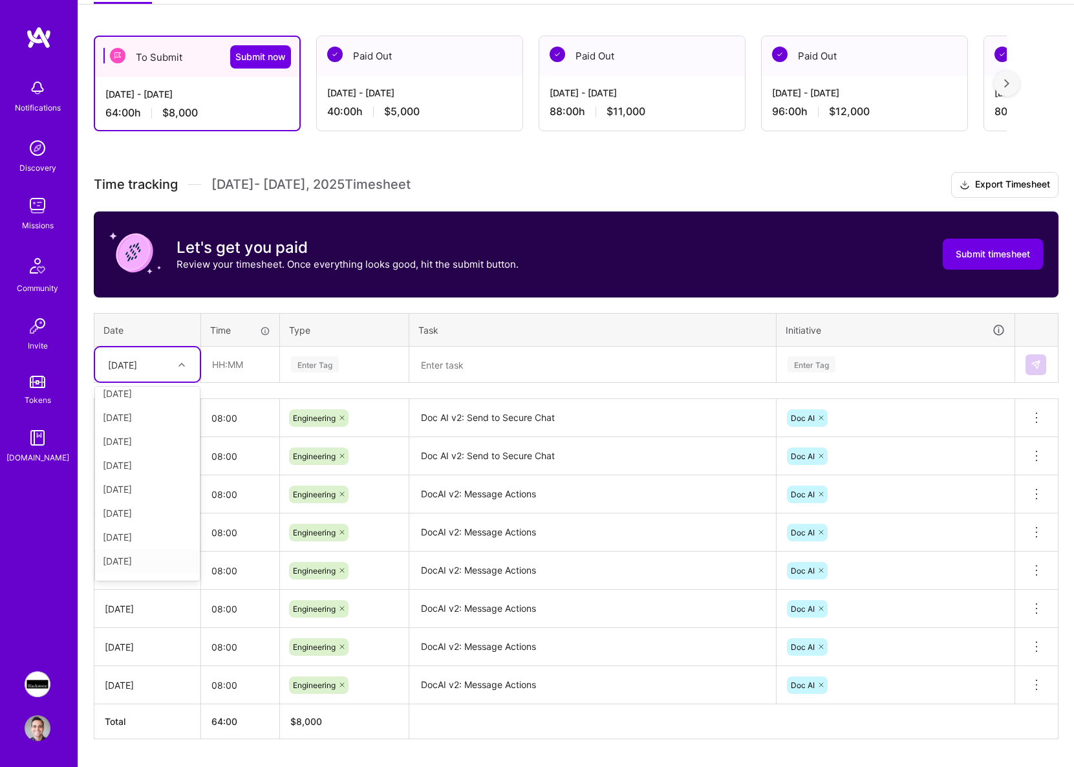
scroll to position [146, 0]
click at [136, 497] on div "[DATE]" at bounding box center [147, 495] width 105 height 24
click at [219, 376] on input "text" at bounding box center [240, 364] width 77 height 34
type input "08:00"
click at [303, 373] on div "Enter Tag" at bounding box center [344, 365] width 127 height 34
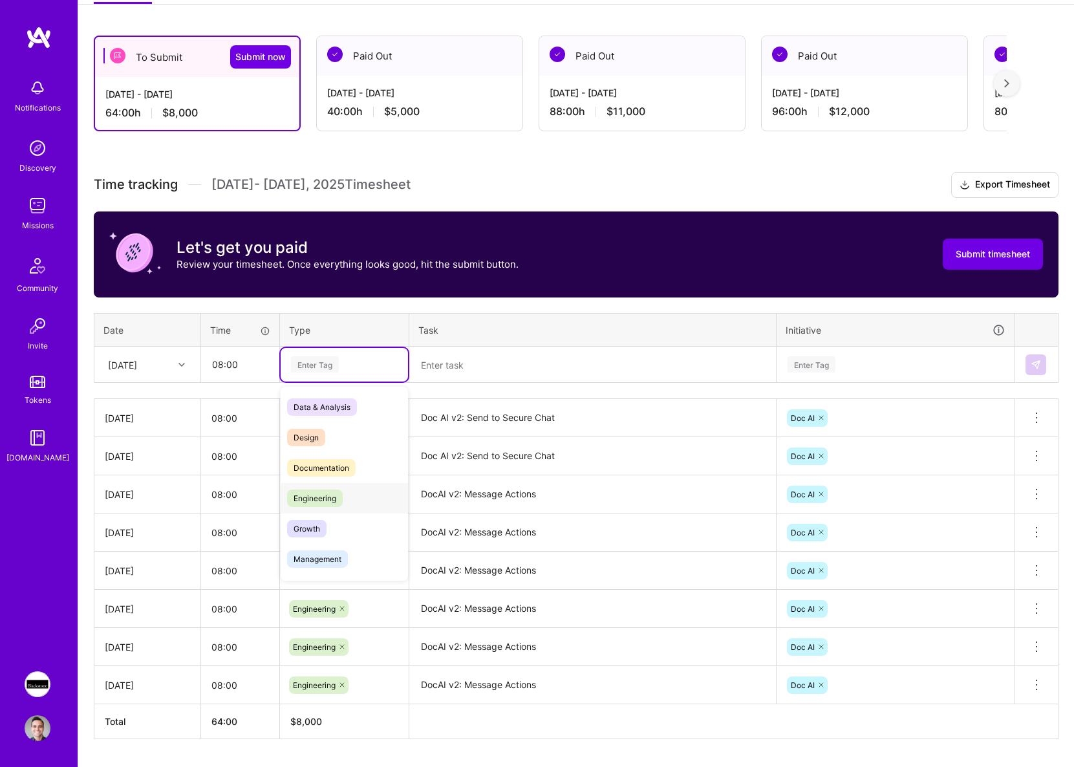
click at [310, 493] on span "Engineering" at bounding box center [315, 498] width 56 height 17
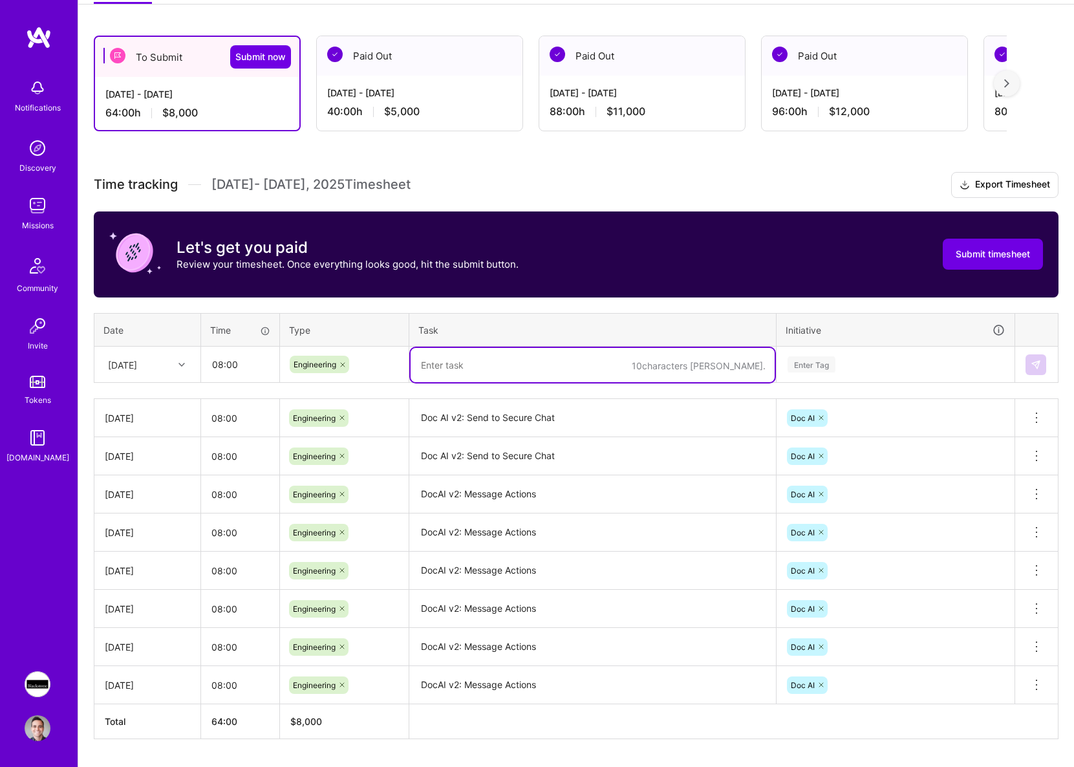
click at [528, 366] on textarea at bounding box center [593, 365] width 364 height 34
type textarea "Doc AI v2: Download translate file"
click at [838, 374] on div "Enter Tag" at bounding box center [896, 365] width 237 height 34
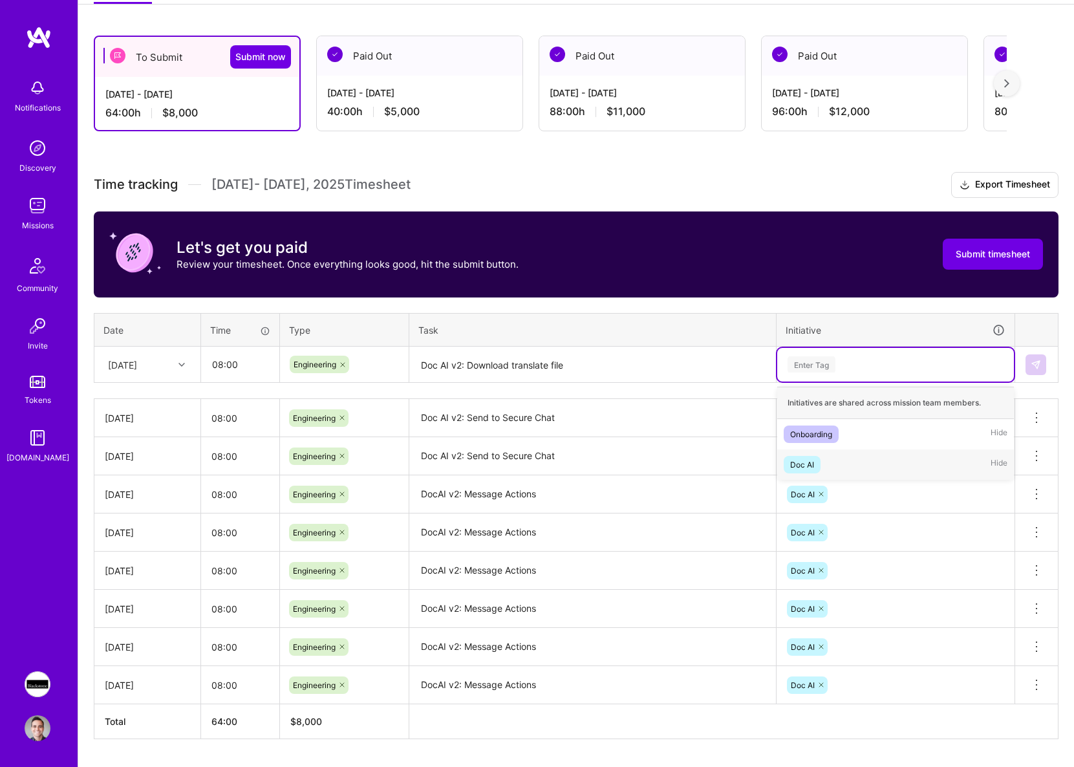
click at [832, 455] on div "Doc AI Hide" at bounding box center [896, 465] width 237 height 30
click at [1041, 360] on button at bounding box center [1036, 364] width 21 height 21
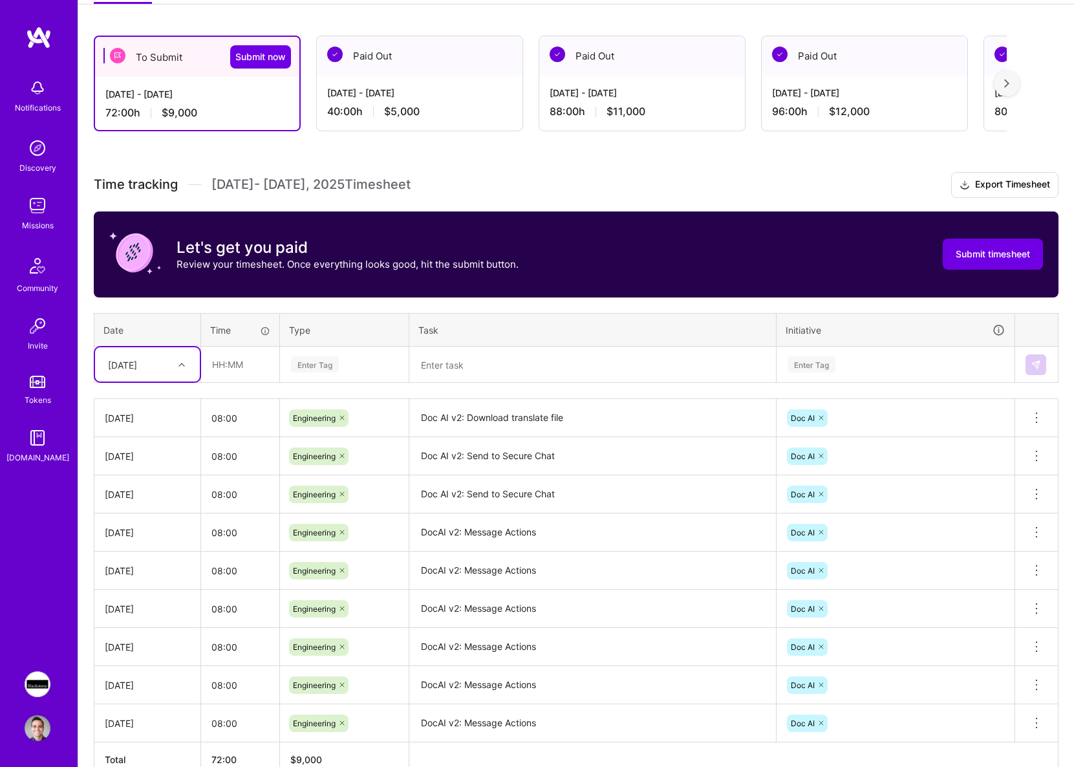
scroll to position [276, 0]
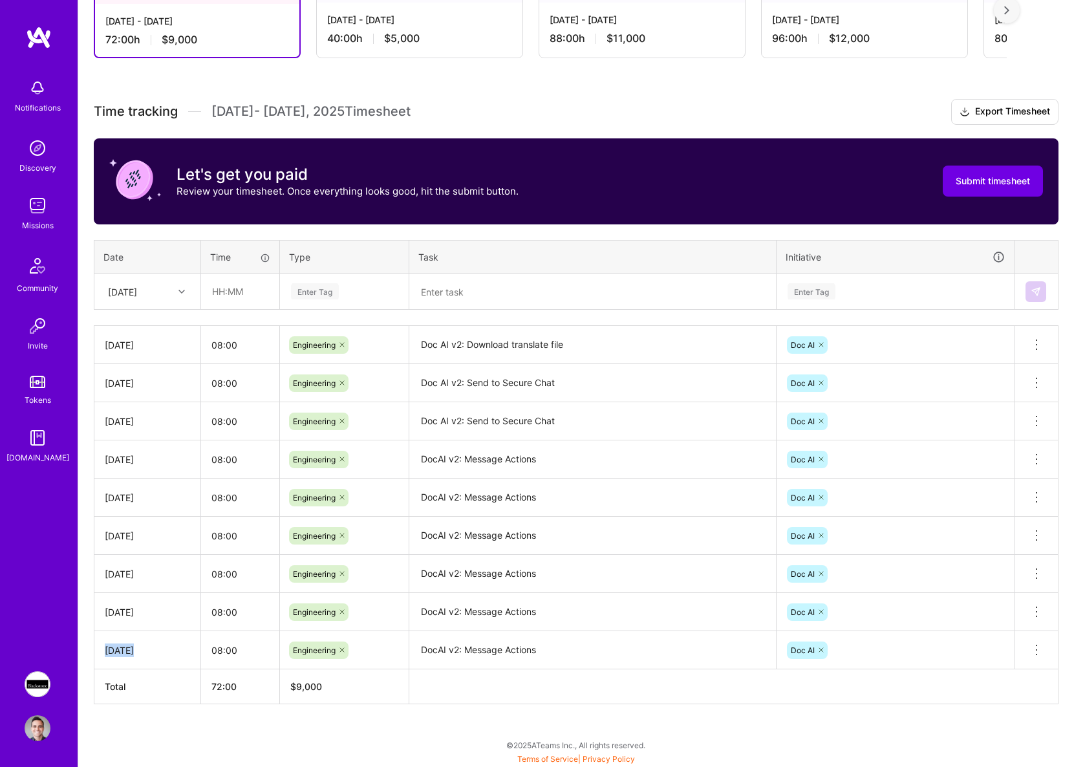
drag, startPoint x: 105, startPoint y: 653, endPoint x: 237, endPoint y: 653, distance: 132.6
click at [237, 653] on tr "[DATE] 08:00 Engineering DocAI v2: Message Actions Doc AI Delete row" at bounding box center [576, 650] width 964 height 38
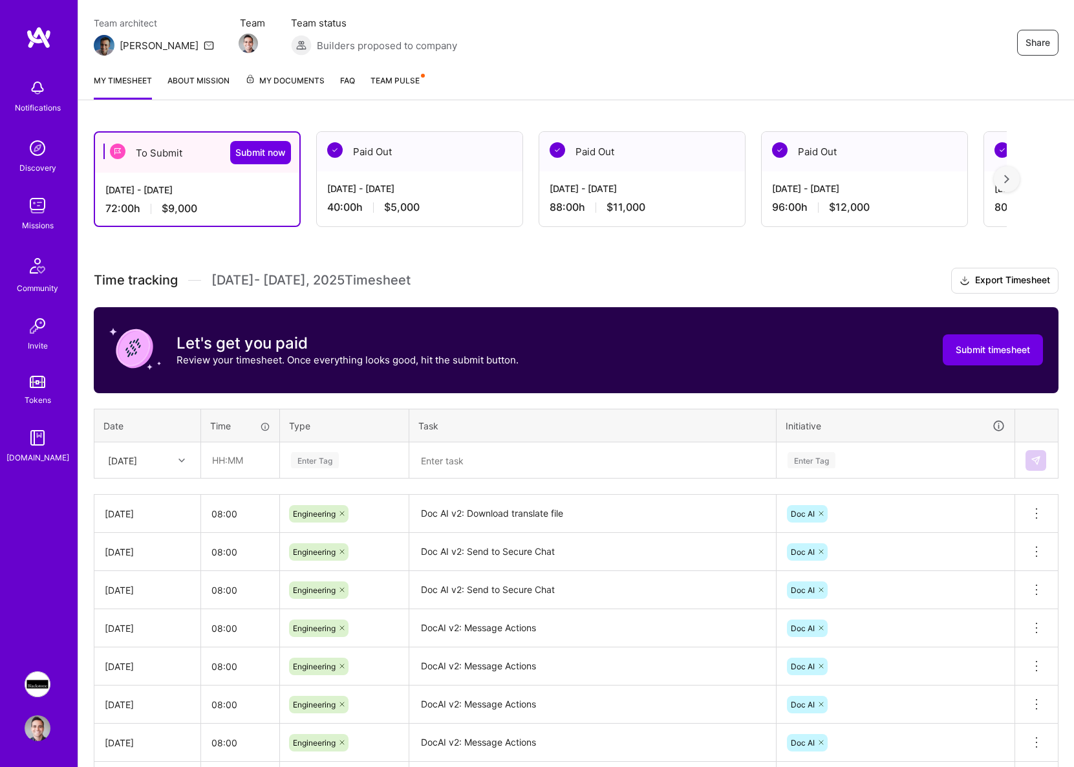
scroll to position [0, 0]
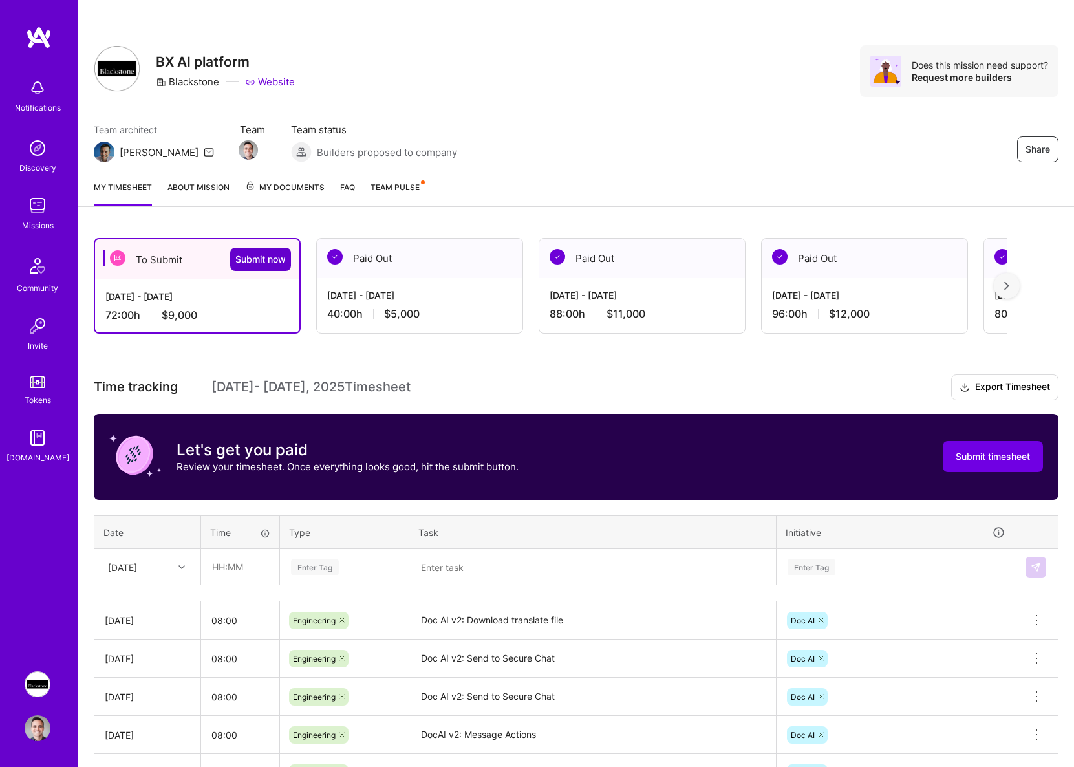
click at [280, 257] on span "Submit now" at bounding box center [260, 259] width 50 height 13
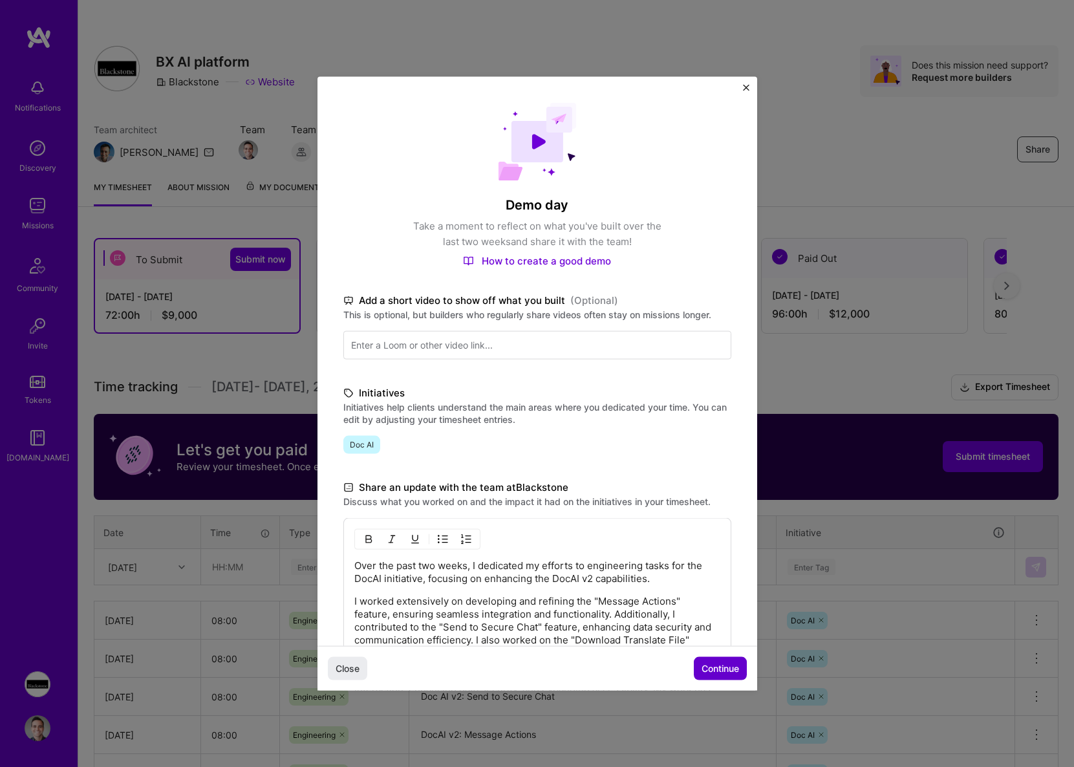
click at [709, 662] on span "Continue" at bounding box center [721, 668] width 38 height 13
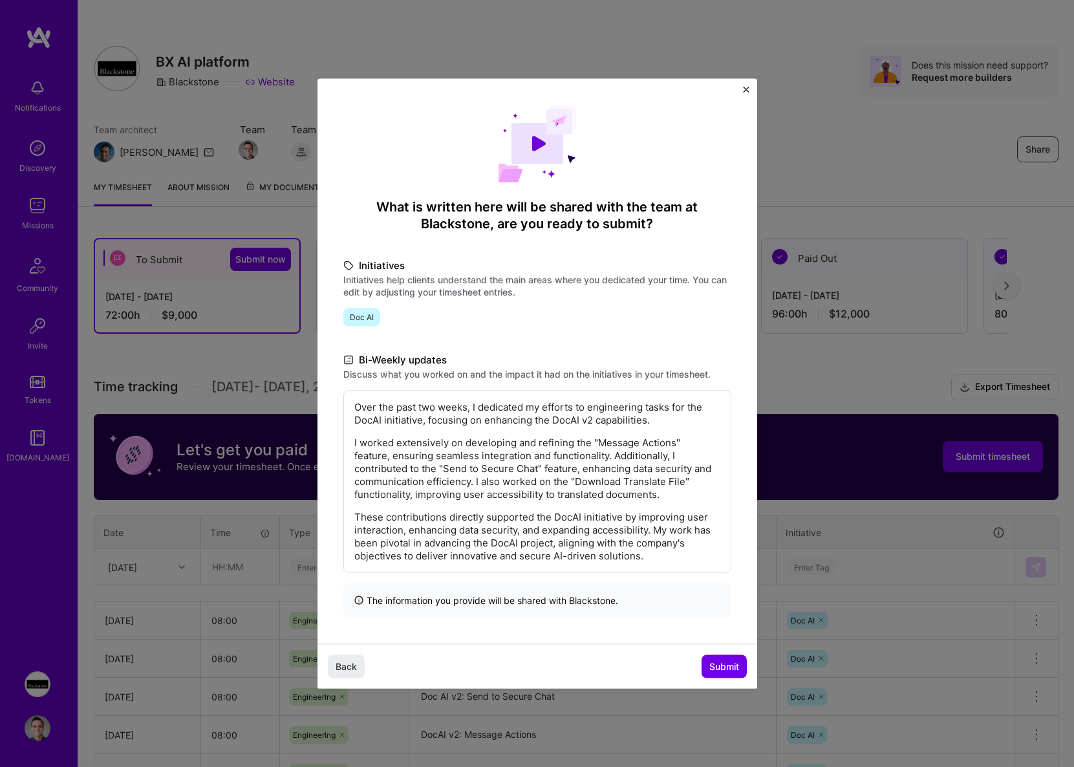
click at [720, 651] on div "Back Submit" at bounding box center [538, 666] width 440 height 45
click at [728, 668] on span "Submit" at bounding box center [725, 666] width 30 height 13
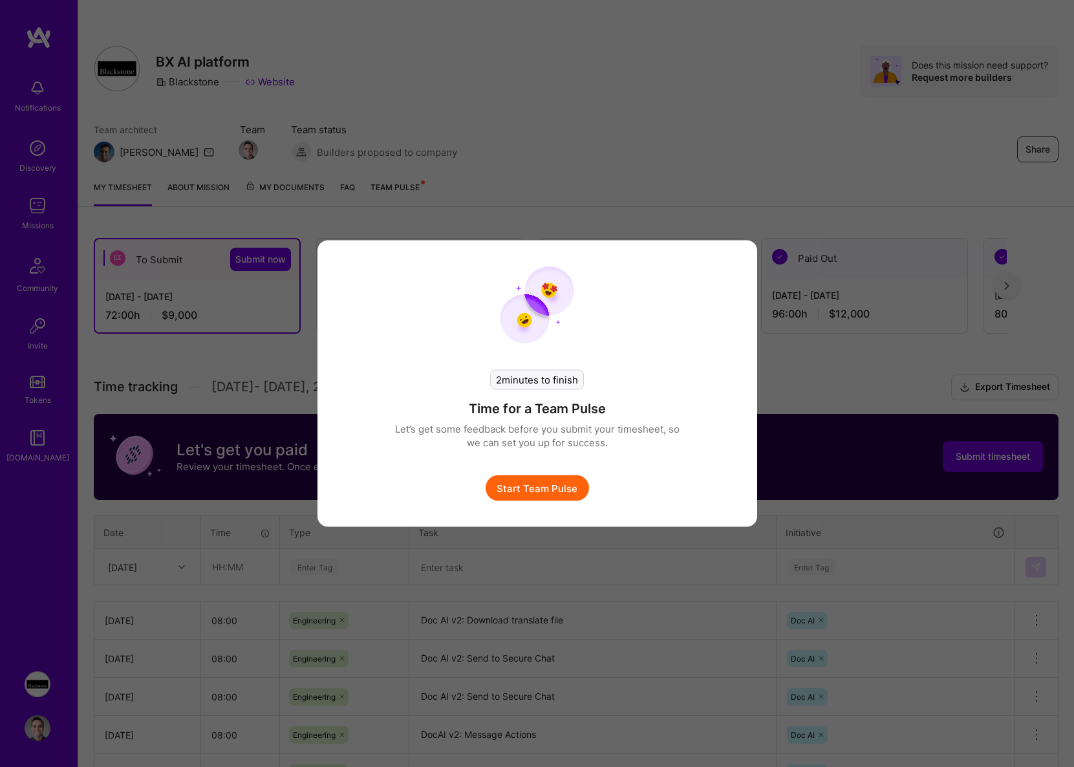
click at [542, 492] on button "Start Team Pulse" at bounding box center [537, 488] width 103 height 26
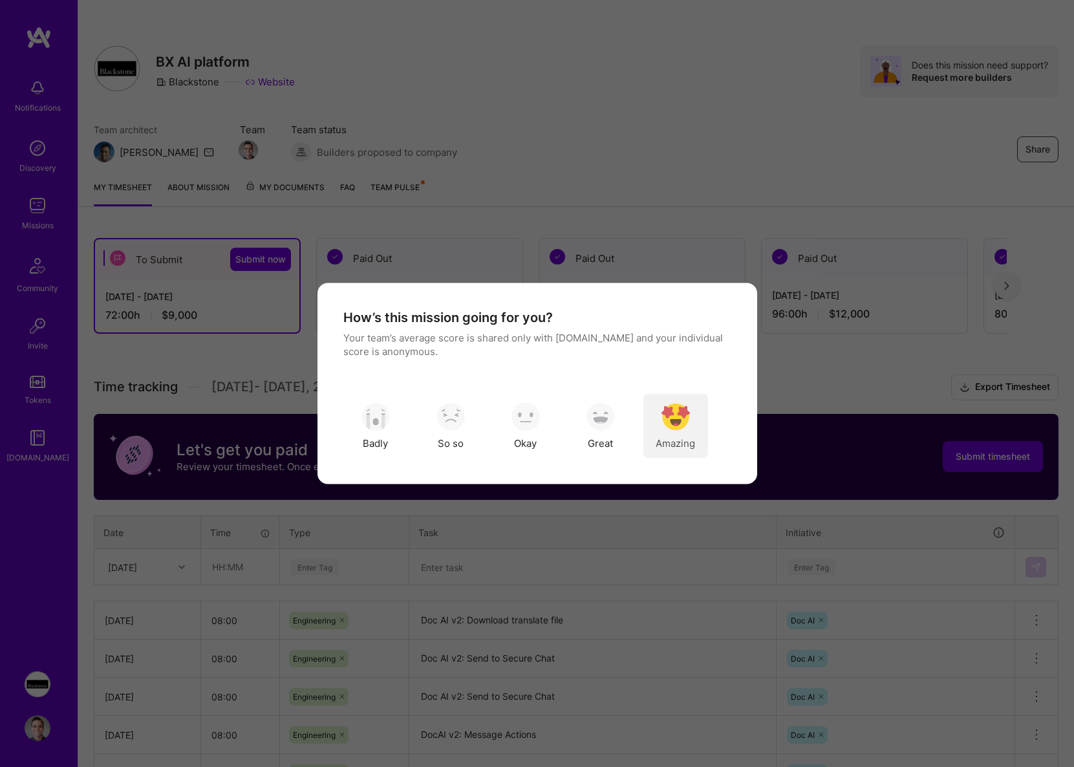
click at [651, 428] on div "Amazing" at bounding box center [676, 426] width 65 height 65
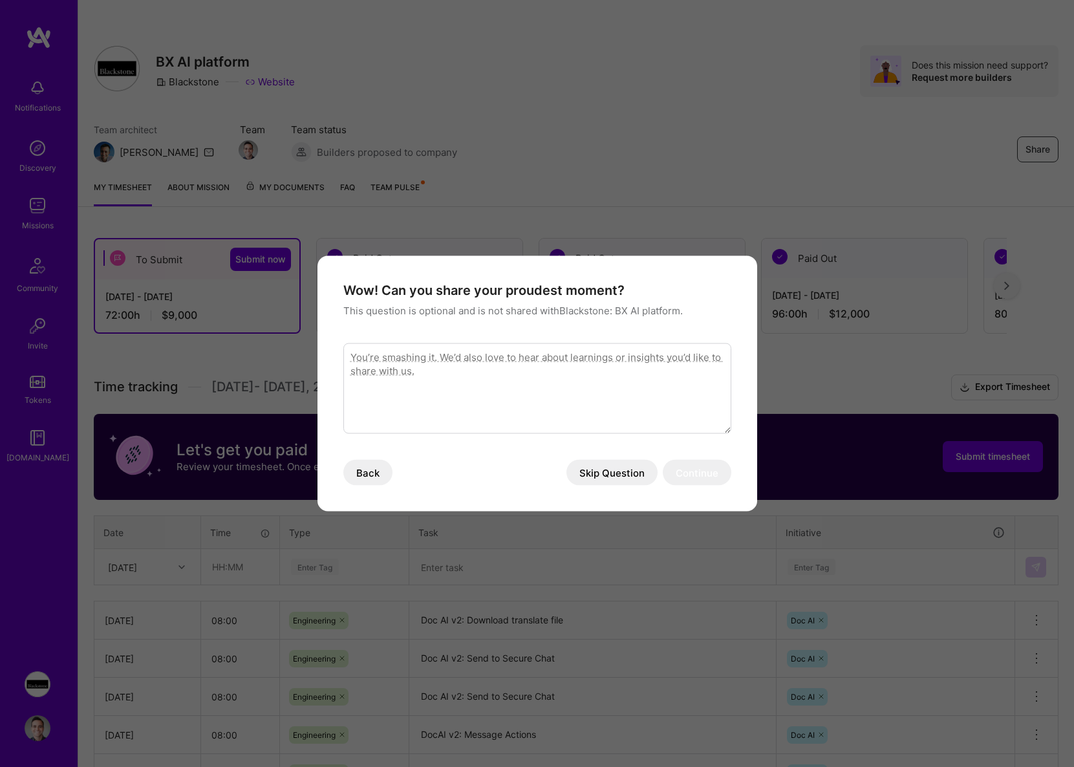
click at [595, 471] on button "Skip Question" at bounding box center [612, 473] width 91 height 26
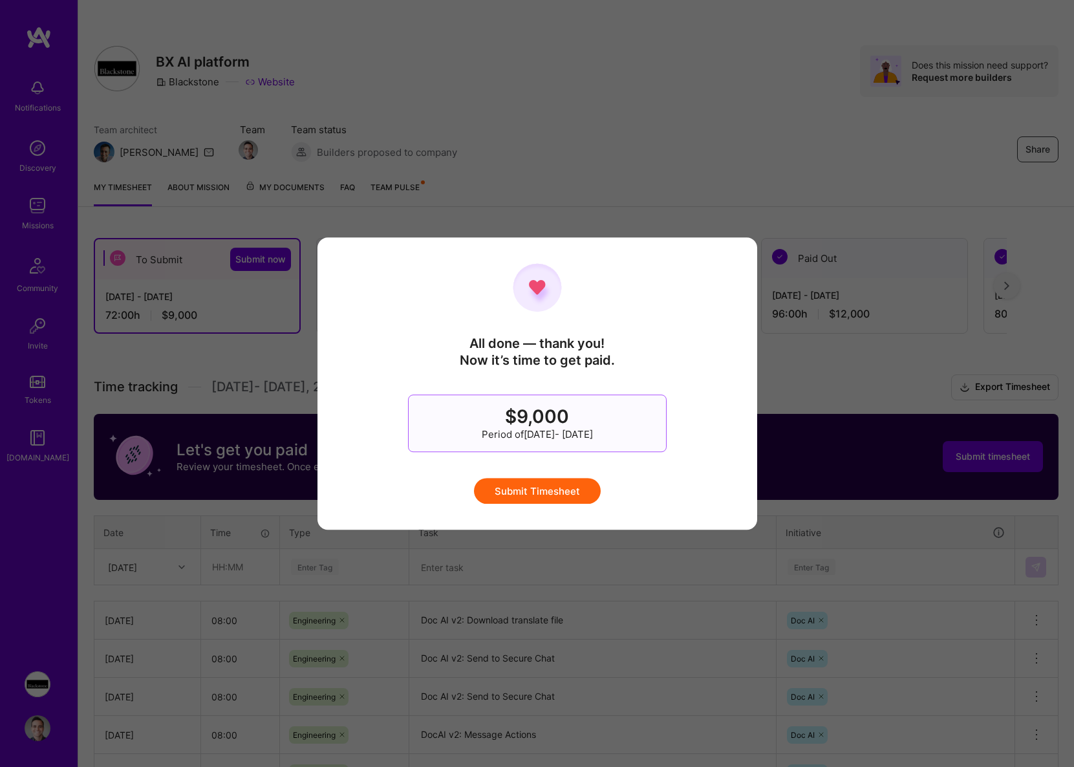
click at [567, 485] on button "Submit Timesheet" at bounding box center [537, 491] width 127 height 26
